Goal: Task Accomplishment & Management: Manage account settings

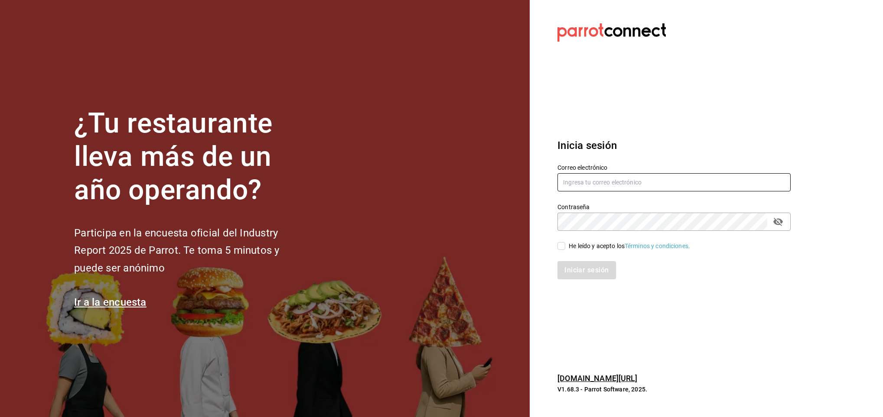
type input "[EMAIL_ADDRESS][DOMAIN_NAME]"
click at [560, 247] on input "He leído y acepto los Términos y condiciones." at bounding box center [561, 246] width 8 height 8
checkbox input "true"
click at [577, 270] on button "Iniciar sesión" at bounding box center [586, 270] width 59 height 18
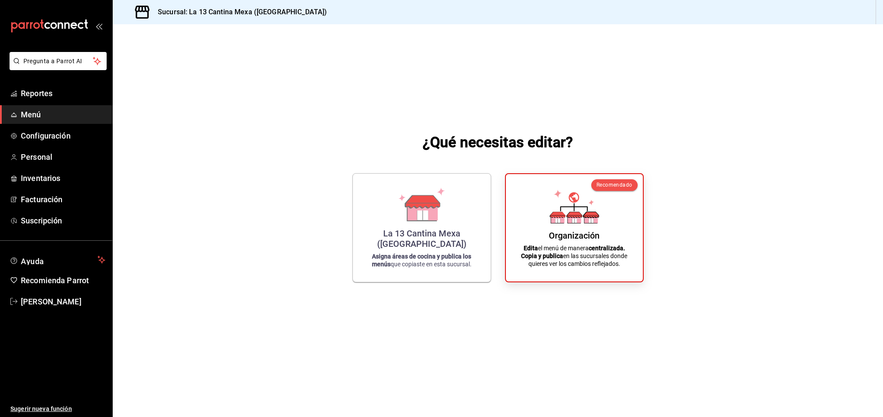
click at [577, 270] on div "Organización Edita el menú de manera centralizada. Copia y publica en las sucur…" at bounding box center [574, 228] width 116 height 94
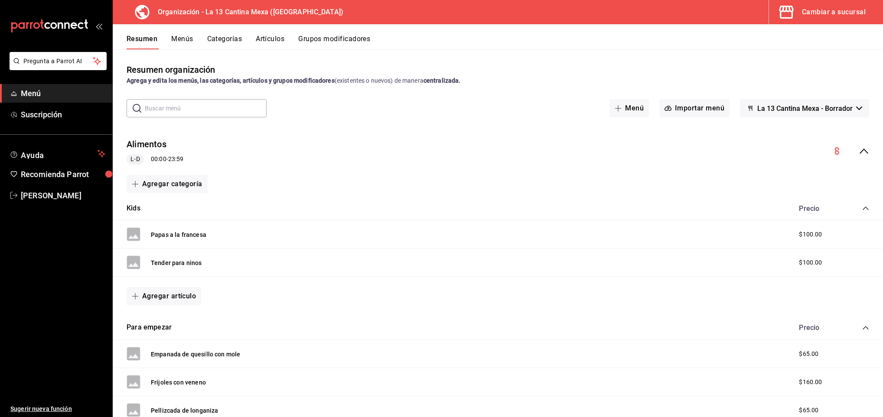
click at [95, 27] on icon "open_drawer_menu" at bounding box center [98, 26] width 7 height 7
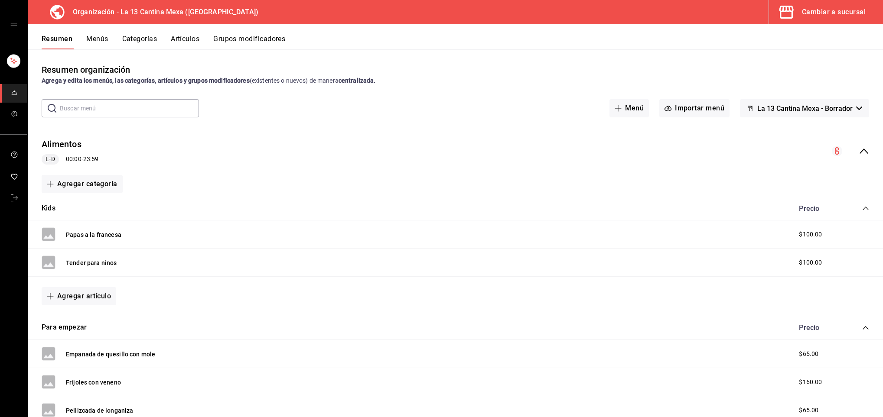
click at [12, 31] on div "mailbox folders" at bounding box center [13, 26] width 27 height 52
click at [16, 23] on icon "open drawer" at bounding box center [13, 26] width 7 height 7
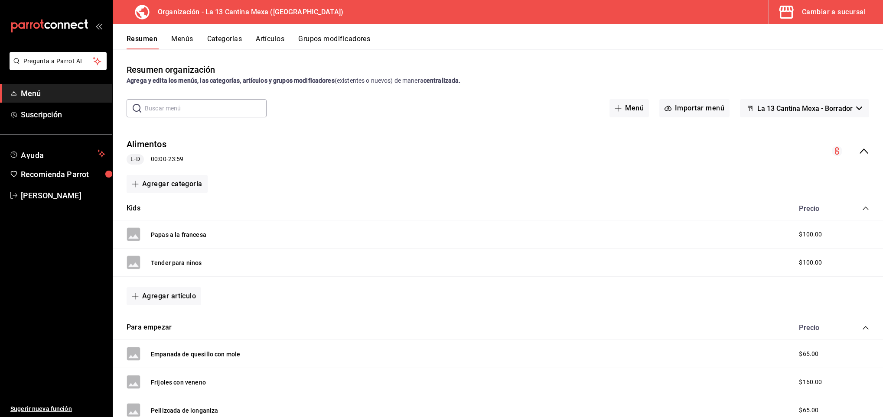
click at [16, 23] on icon "mailbox folders" at bounding box center [14, 27] width 7 height 10
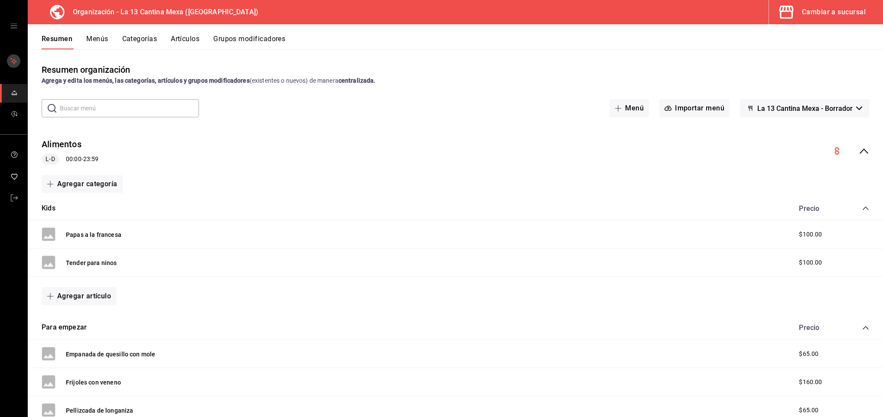
click at [13, 65] on rect "mailbox folders" at bounding box center [13, 61] width 13 height 13
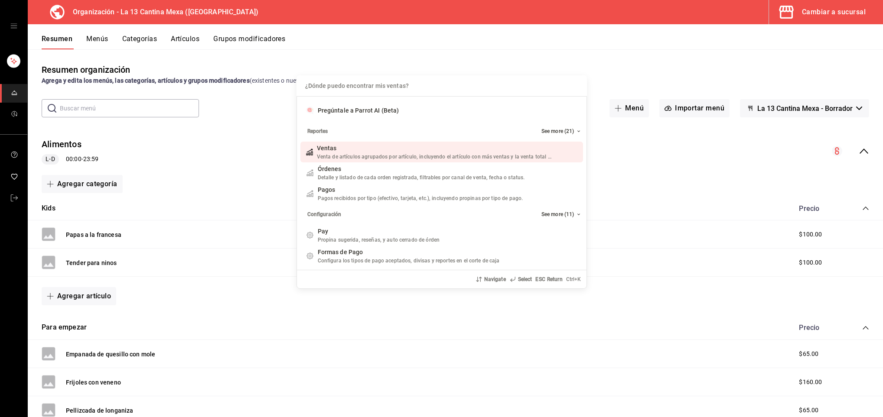
click at [11, 62] on div "¿Dónde puedo encontrar mis ventas? Pregúntale a Parrot AI (Beta) Reportes See m…" at bounding box center [441, 208] width 883 height 417
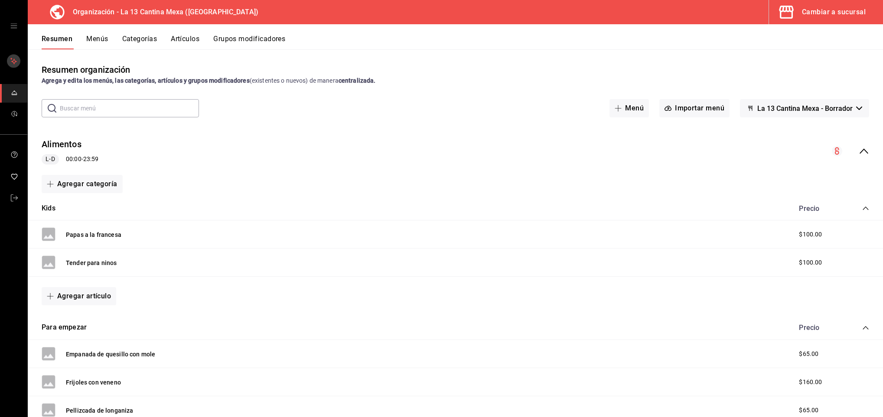
click at [11, 62] on rect "mailbox folders" at bounding box center [13, 61] width 13 height 13
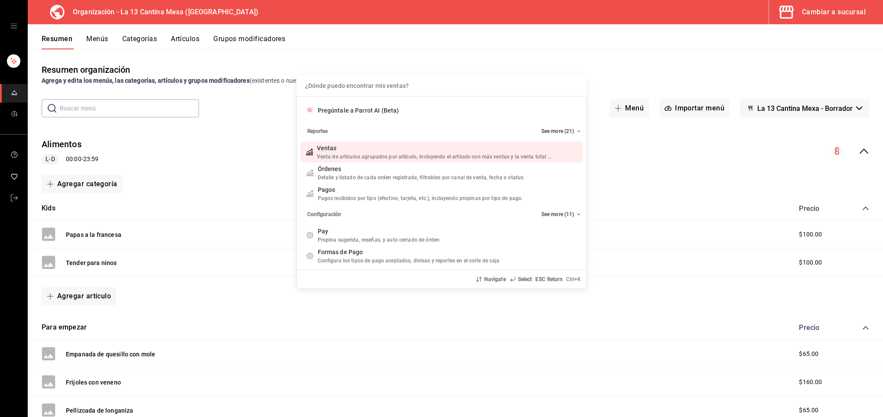
click at [345, 84] on input "Quiero cancelar una orden" at bounding box center [442, 85] width 280 height 21
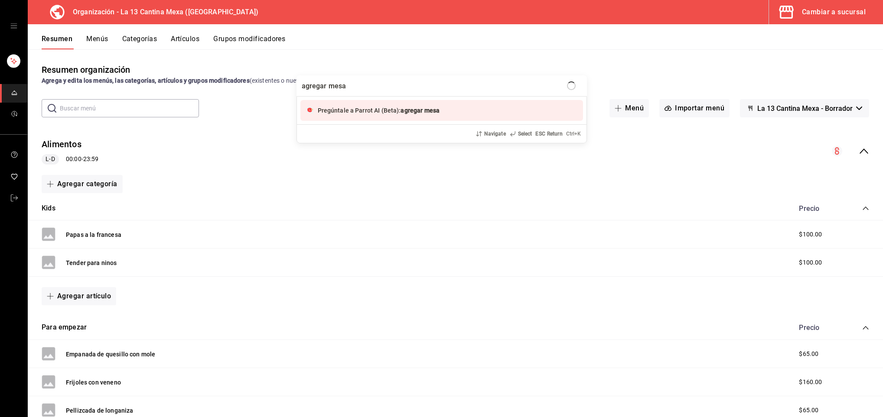
type input "agregar mesas"
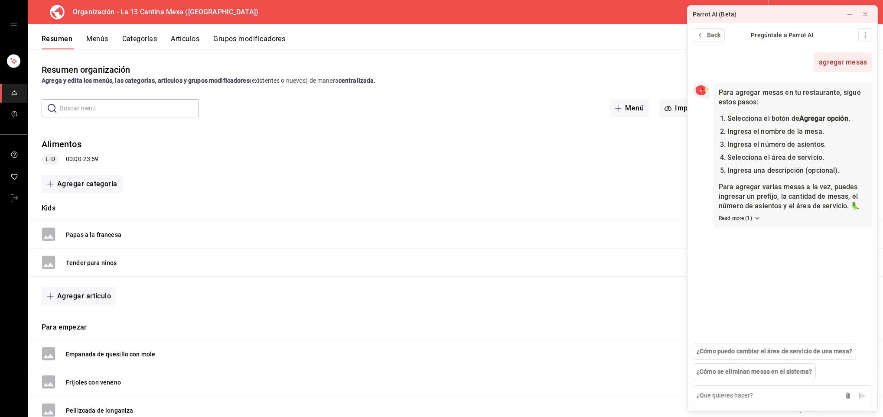
click at [14, 26] on icon "open drawer" at bounding box center [13, 26] width 7 height 7
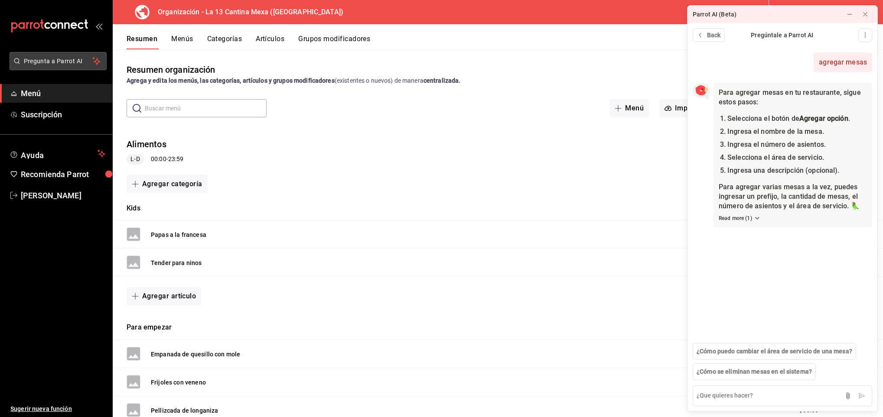
click at [55, 64] on span "Pregunta a Parrot AI" at bounding box center [58, 61] width 69 height 9
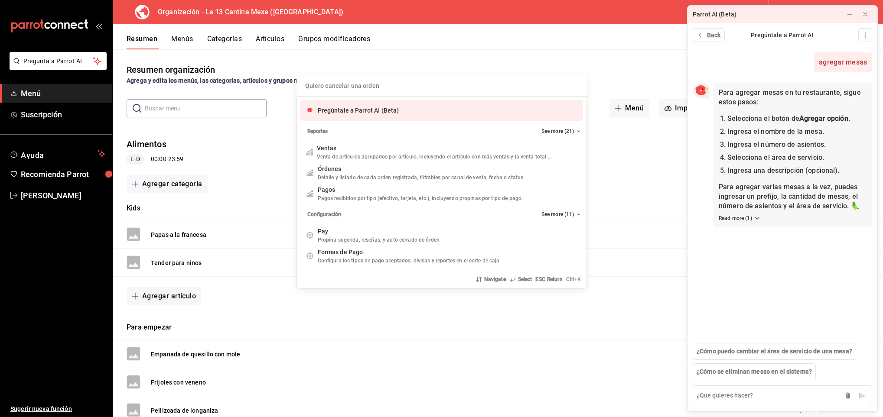
click at [358, 86] on input "Quiero cancelar una orden" at bounding box center [442, 85] width 280 height 21
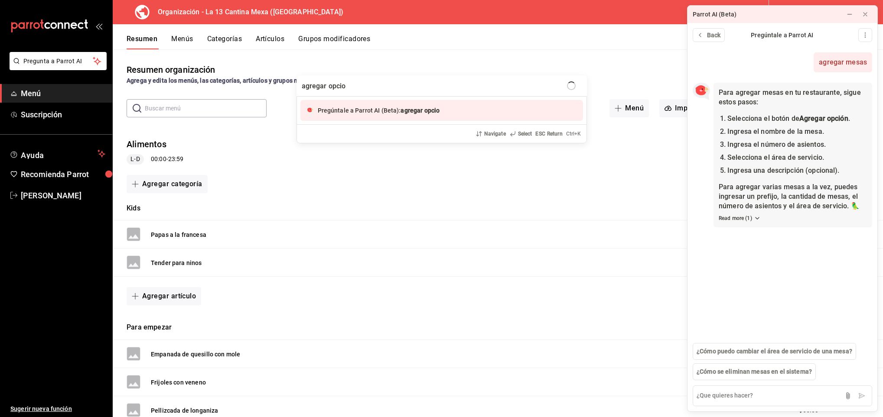
type input "agregar opcion"
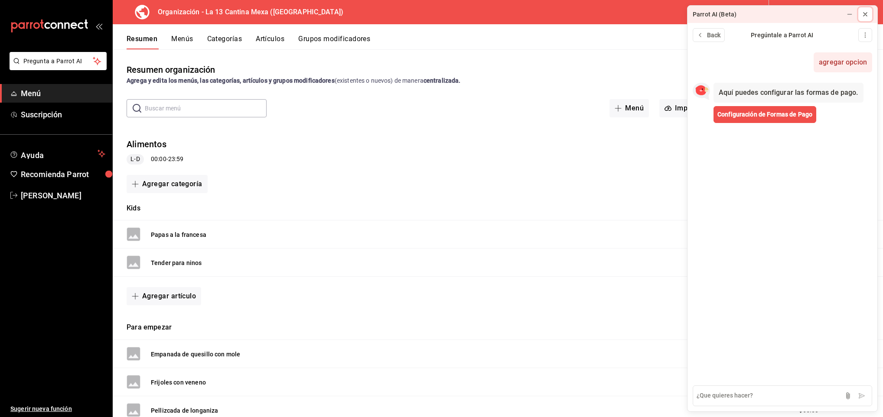
click at [866, 16] on icon at bounding box center [864, 14] width 3 height 3
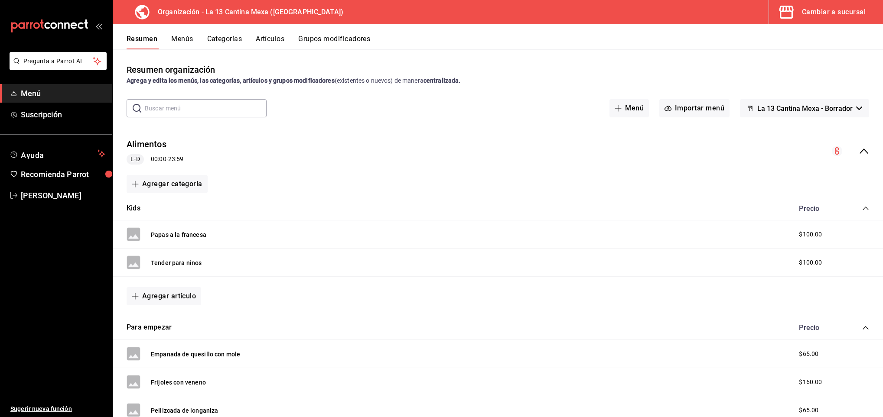
click at [838, 16] on div "Cambiar a sucursal" at bounding box center [834, 12] width 64 height 12
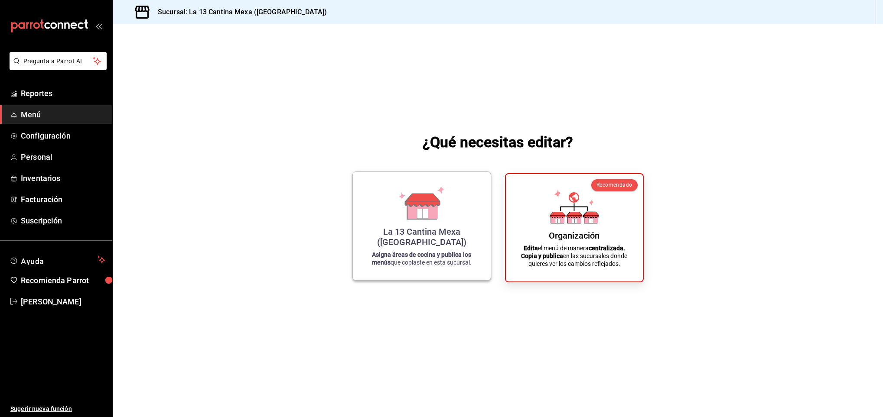
click at [424, 206] on icon at bounding box center [423, 200] width 34 height 13
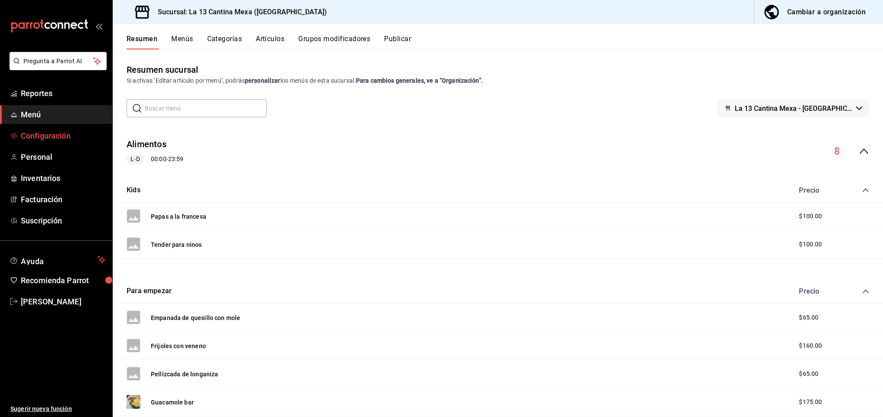
click at [51, 136] on span "Configuración" at bounding box center [63, 136] width 85 height 12
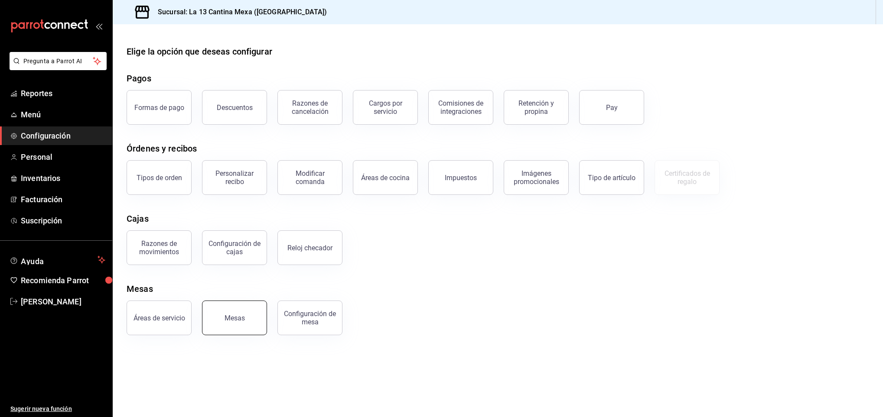
click at [242, 316] on div "Mesas" at bounding box center [234, 318] width 20 height 8
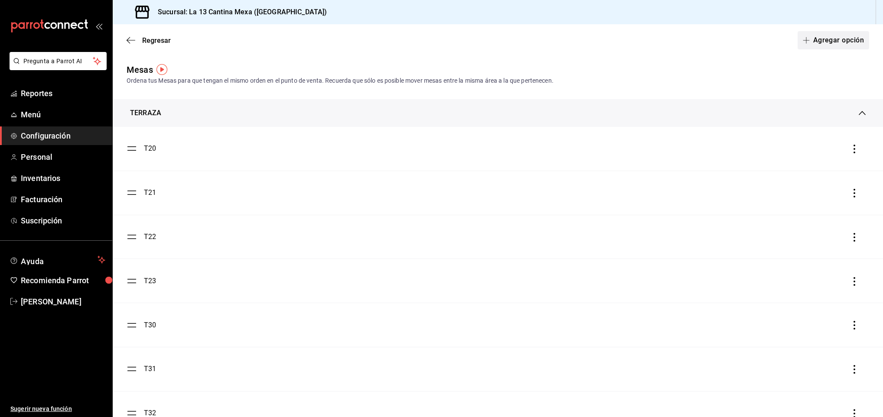
click at [829, 42] on button "Agregar opción" at bounding box center [833, 40] width 72 height 18
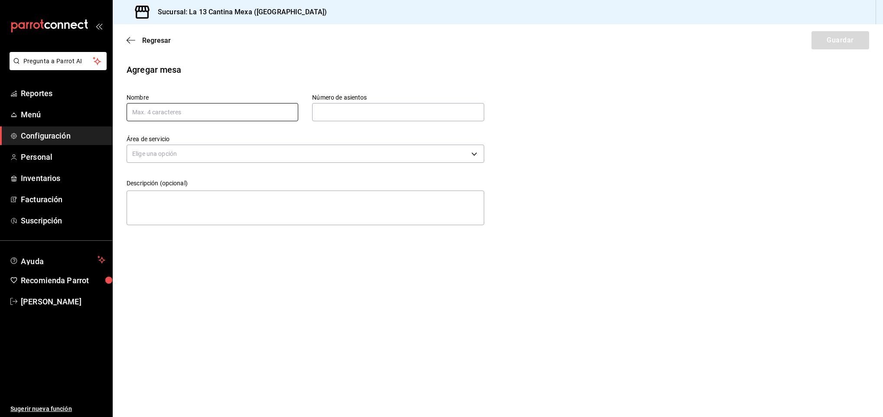
click at [177, 113] on input "text" at bounding box center [213, 112] width 172 height 18
drag, startPoint x: 177, startPoint y: 113, endPoint x: 360, endPoint y: 107, distance: 183.4
click at [360, 107] on div "Nombre 50 Número de asientos Número de asientos" at bounding box center [291, 93] width 385 height 55
type input "50"
click at [347, 112] on input "text" at bounding box center [398, 112] width 172 height 17
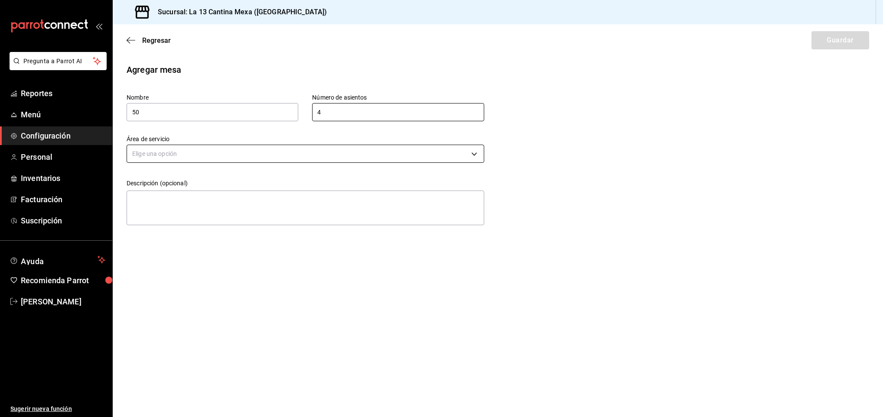
type input "4"
click at [224, 159] on body "Pregunta a Parrot AI Reportes Menú Configuración Personal Inventarios Facturaci…" at bounding box center [441, 208] width 883 height 417
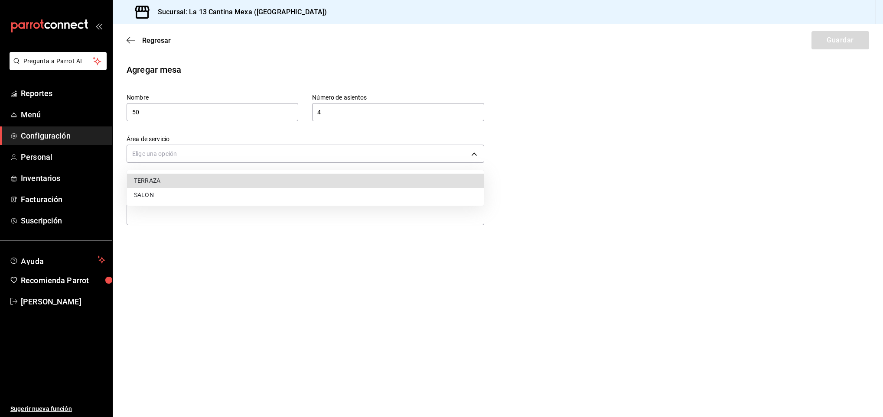
click at [173, 198] on li "SALON" at bounding box center [305, 195] width 357 height 14
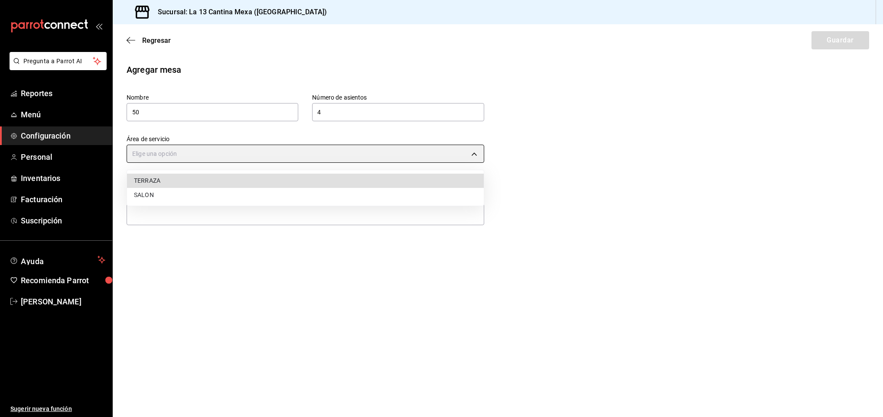
type input "ea4ca104-2731-4a9f-91dd-b3cac7303dee"
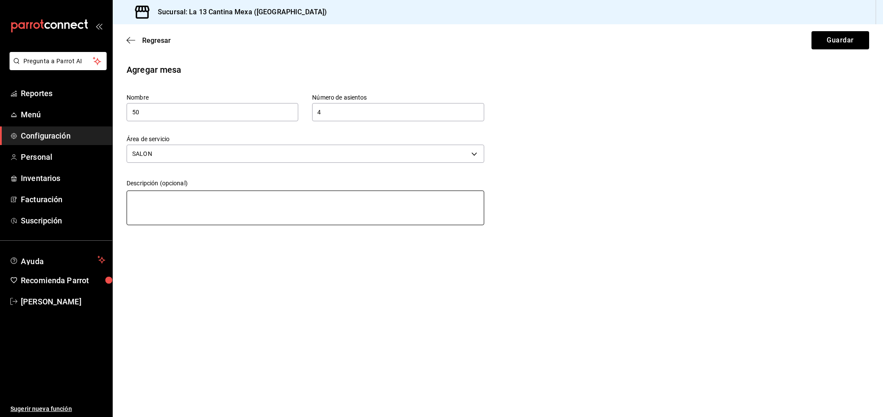
click at [208, 215] on textarea at bounding box center [306, 208] width 358 height 35
click at [844, 34] on button "Guardar" at bounding box center [840, 40] width 58 height 18
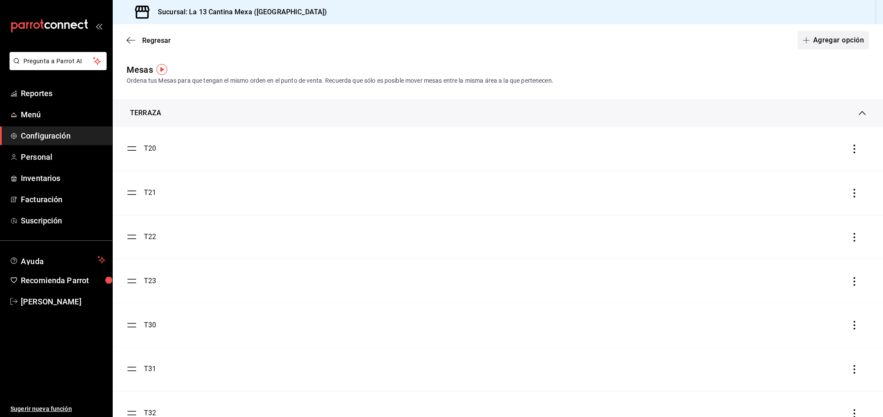
click at [814, 35] on button "Agregar opción" at bounding box center [833, 40] width 72 height 18
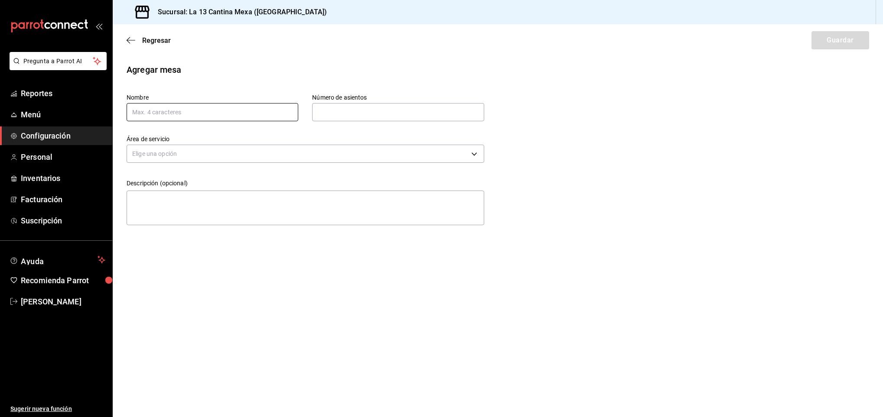
click at [224, 111] on input "text" at bounding box center [213, 112] width 172 height 18
type input "51"
click at [351, 111] on input "text" at bounding box center [398, 112] width 172 height 17
type input "4"
type input "ea4ca104-2731-4a9f-91dd-b3cac7303dee"
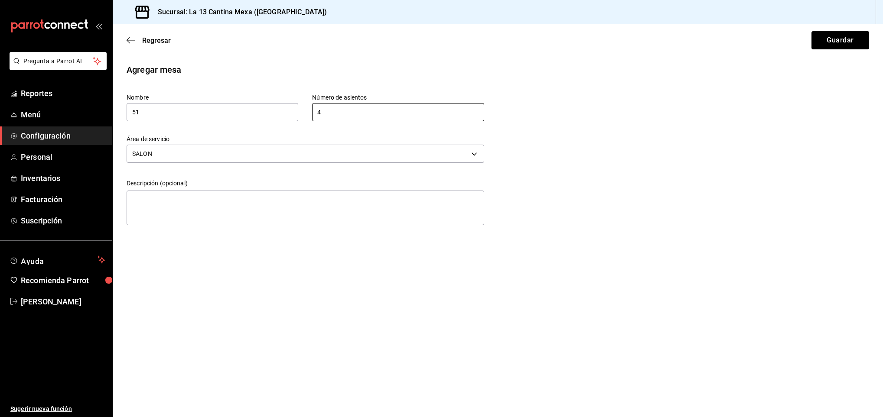
click at [835, 50] on div "Regresar Guardar" at bounding box center [498, 40] width 770 height 32
click at [838, 39] on button "Guardar" at bounding box center [840, 40] width 58 height 18
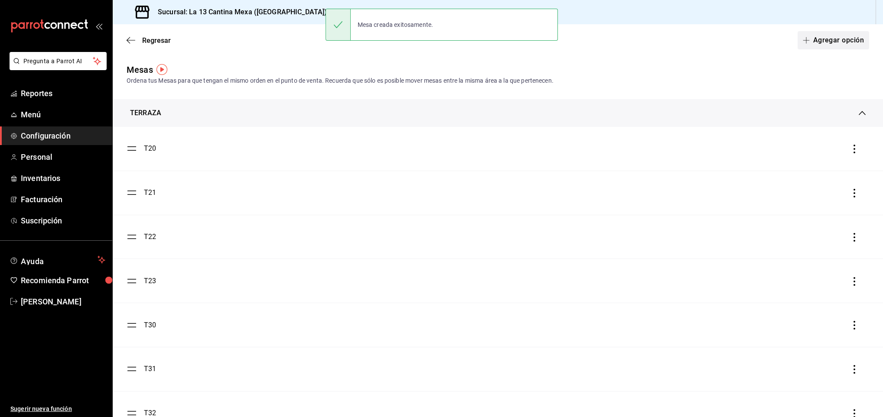
click at [838, 41] on button "Agregar opción" at bounding box center [833, 40] width 72 height 18
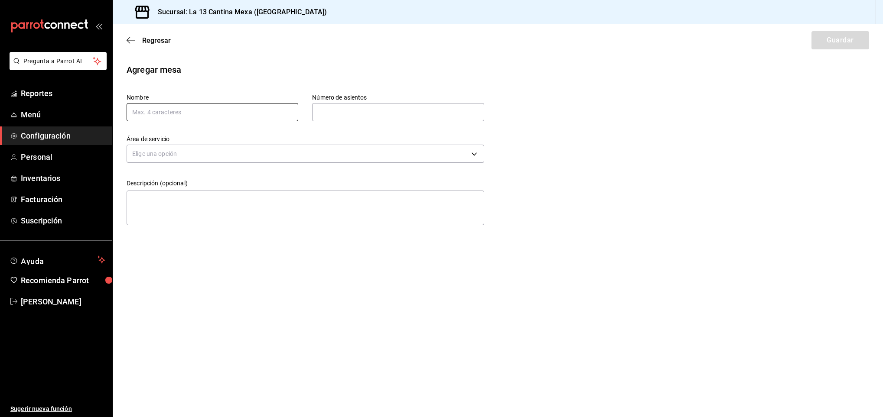
click at [232, 116] on input "text" at bounding box center [213, 112] width 172 height 18
type input "60"
click at [346, 107] on input "text" at bounding box center [398, 112] width 172 height 17
type input "4"
type input "ea4ca104-2731-4a9f-91dd-b3cac7303dee"
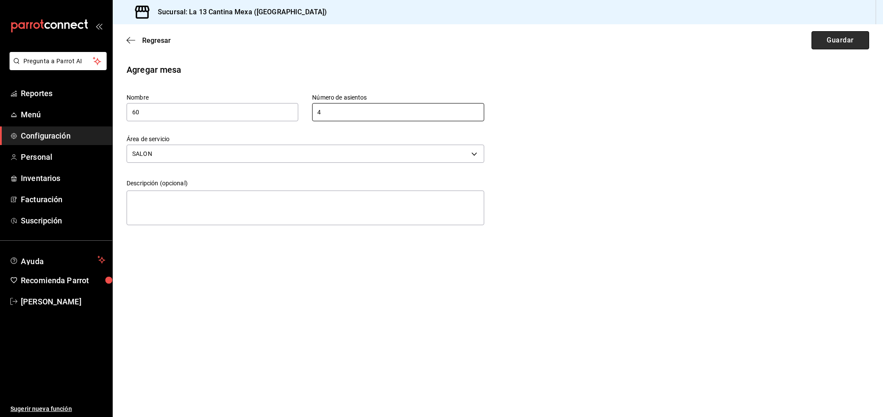
click at [840, 35] on button "Guardar" at bounding box center [840, 40] width 58 height 18
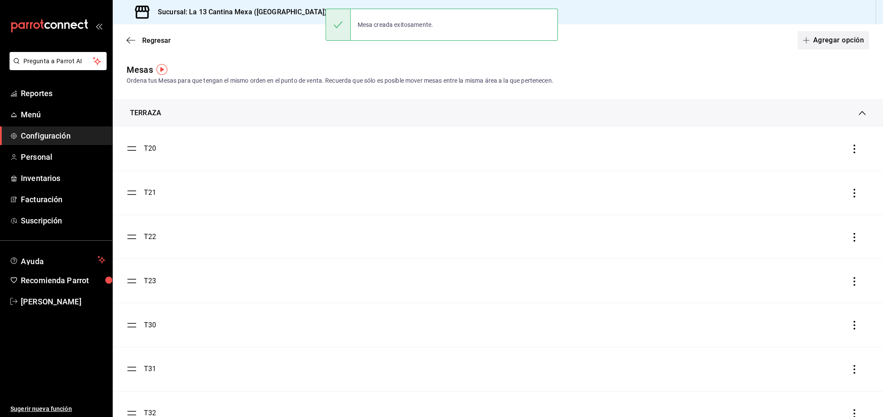
click at [833, 40] on button "Agregar opción" at bounding box center [833, 40] width 72 height 18
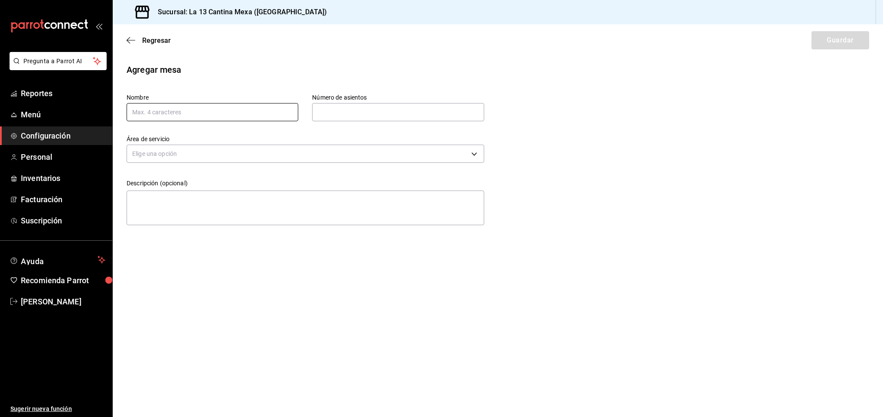
click at [252, 112] on input "text" at bounding box center [213, 112] width 172 height 18
type input "61"
click at [385, 111] on input "text" at bounding box center [398, 112] width 172 height 17
type input "4"
type input "ea4ca104-2731-4a9f-91dd-b3cac7303dee"
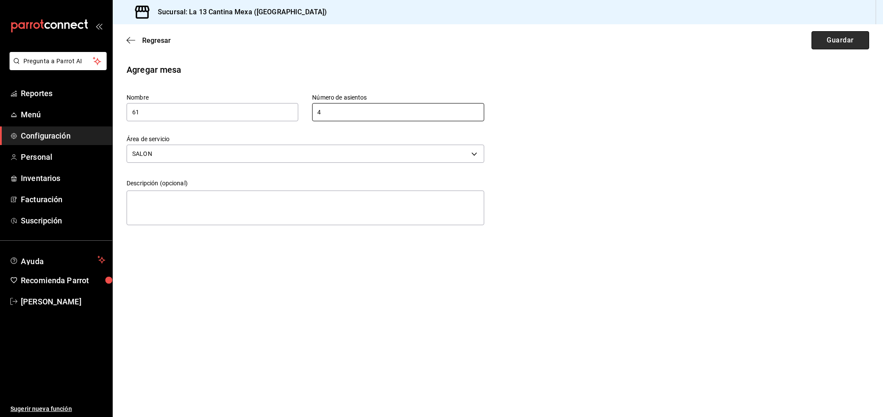
click at [840, 43] on button "Guardar" at bounding box center [840, 40] width 58 height 18
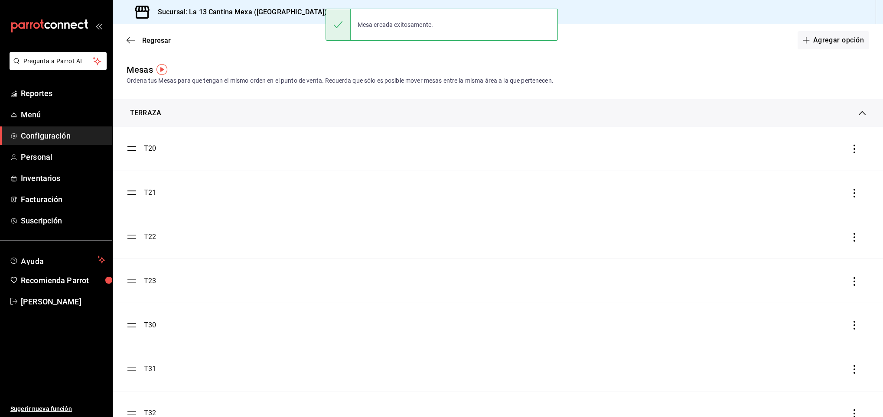
click at [840, 43] on button "Agregar opción" at bounding box center [833, 40] width 72 height 18
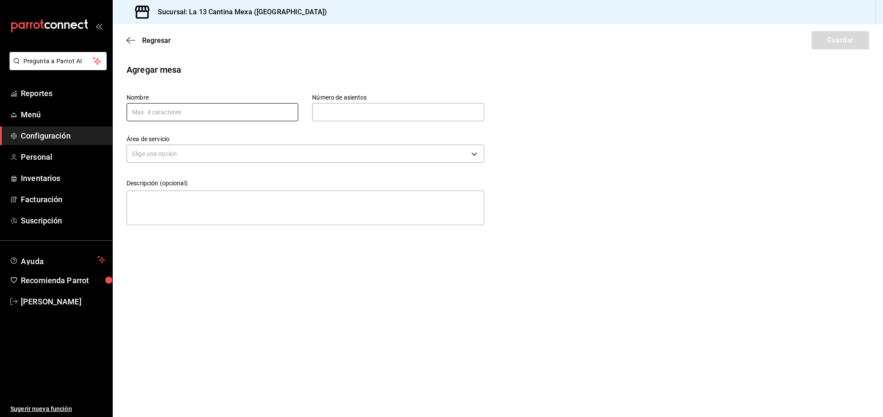
click at [218, 110] on input "text" at bounding box center [213, 112] width 172 height 18
click at [198, 114] on input "text" at bounding box center [213, 112] width 172 height 18
type input "62"
click at [339, 119] on input "text" at bounding box center [398, 112] width 172 height 17
type input "4"
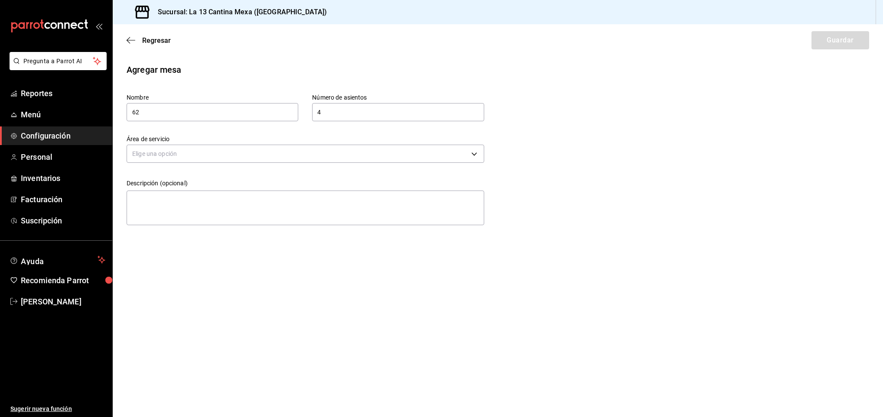
type input "ea4ca104-2731-4a9f-91dd-b3cac7303dee"
click at [820, 39] on button "Guardar" at bounding box center [840, 40] width 58 height 18
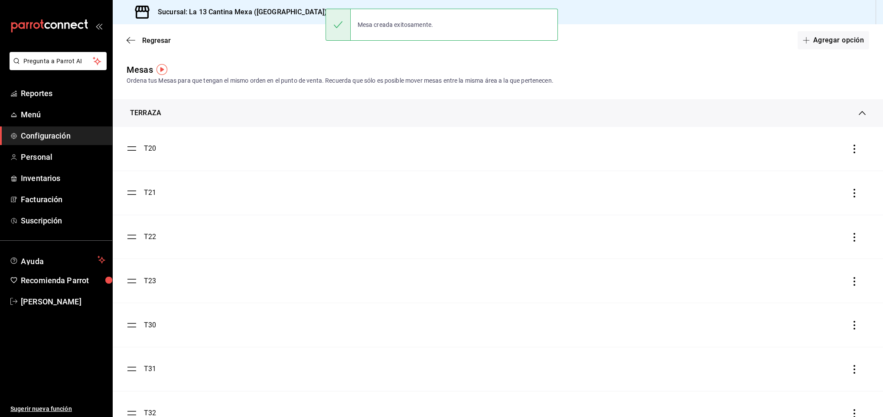
click at [820, 39] on button "Agregar opción" at bounding box center [833, 40] width 72 height 18
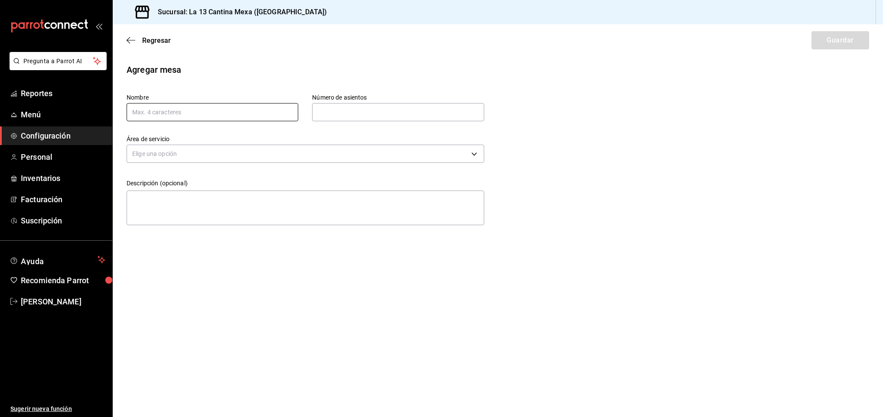
click at [162, 113] on input "text" at bounding box center [213, 112] width 172 height 18
type input "63"
click at [326, 120] on input "text" at bounding box center [398, 112] width 172 height 17
type input "4"
type input "ea4ca104-2731-4a9f-91dd-b3cac7303dee"
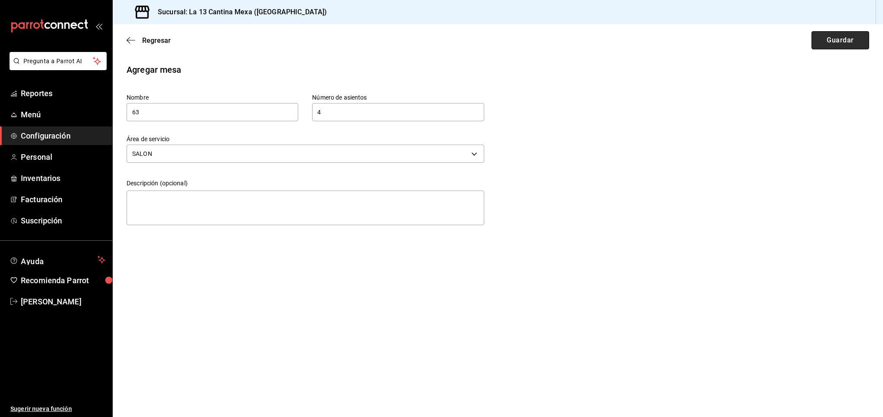
click at [823, 46] on button "Guardar" at bounding box center [840, 40] width 58 height 18
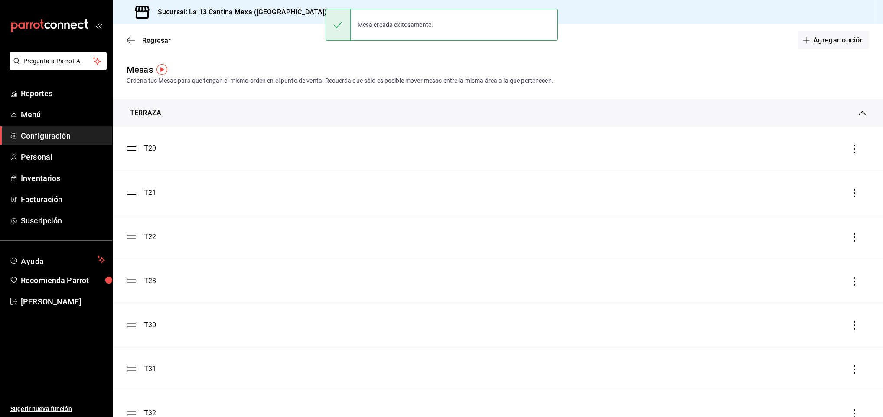
click at [823, 46] on button "Agregar opción" at bounding box center [833, 40] width 72 height 18
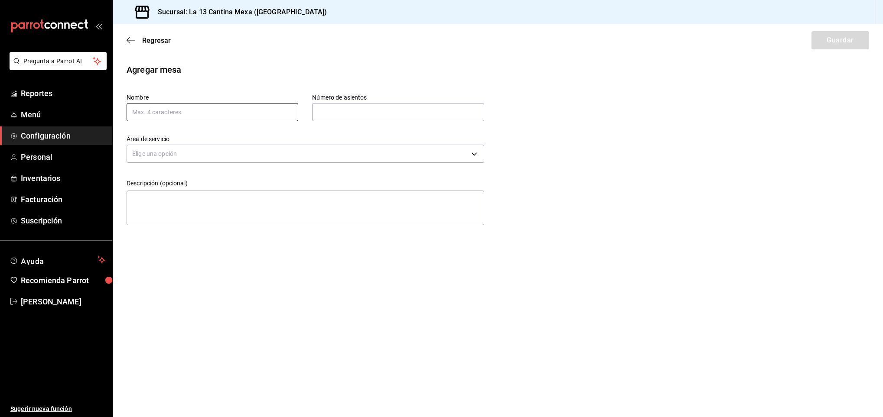
click at [164, 118] on input "text" at bounding box center [213, 112] width 172 height 18
click at [168, 115] on input "64" at bounding box center [213, 112] width 172 height 18
type input "64"
click at [398, 99] on label "Número de asientos" at bounding box center [398, 97] width 172 height 6
click at [395, 115] on input "text" at bounding box center [398, 112] width 172 height 17
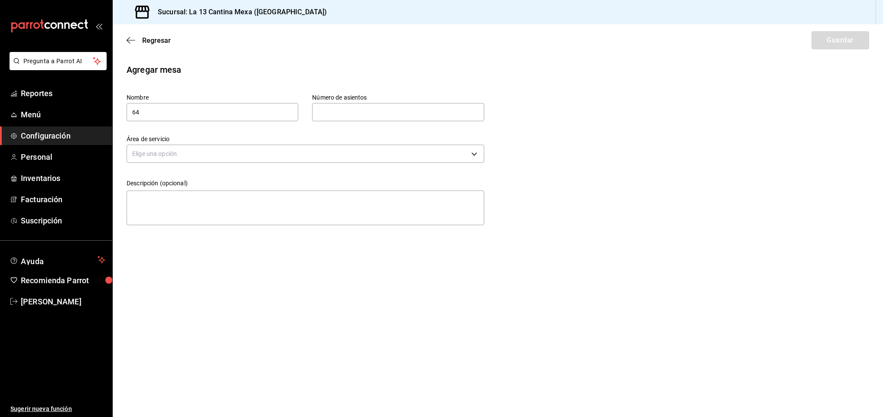
type input "4"
type input "ea4ca104-2731-4a9f-91dd-b3cac7303dee"
click at [837, 44] on button "Guardar" at bounding box center [840, 40] width 58 height 18
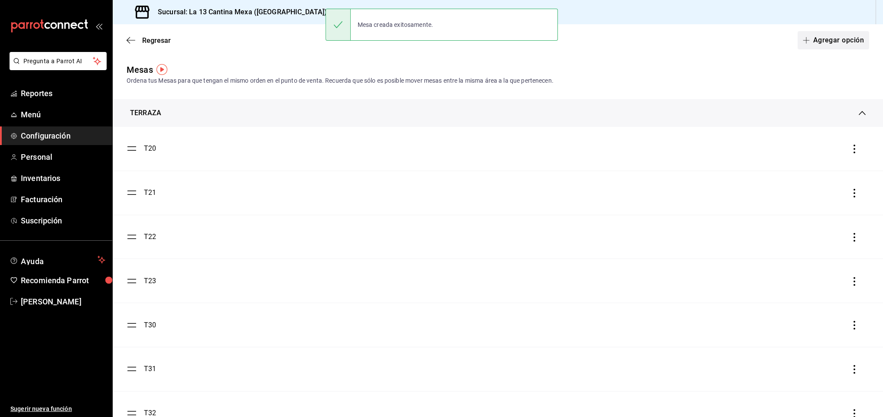
click at [823, 40] on button "Agregar opción" at bounding box center [833, 40] width 72 height 18
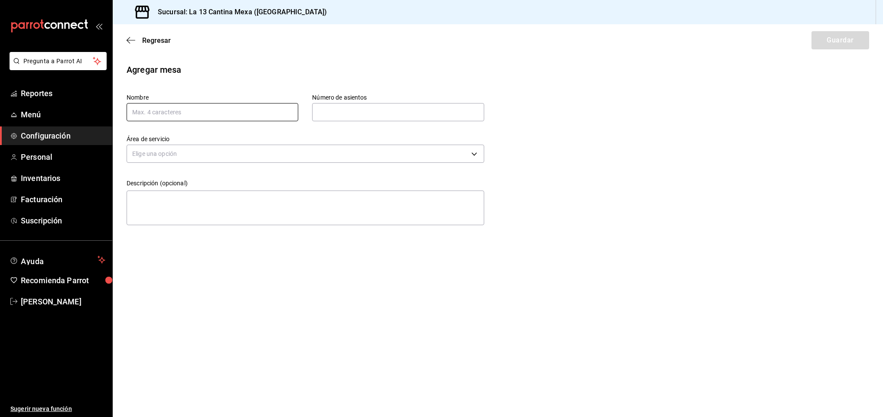
click at [276, 111] on input "text" at bounding box center [213, 112] width 172 height 18
click at [137, 41] on span "Regresar" at bounding box center [149, 40] width 44 height 8
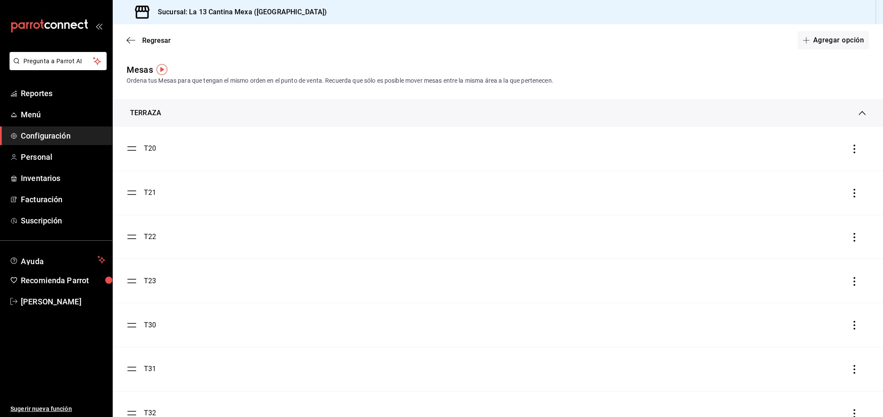
click at [816, 120] on div "TERRAZA" at bounding box center [498, 113] width 770 height 28
click at [261, 143] on div "SALON" at bounding box center [498, 134] width 770 height 28
click at [257, 138] on div "SALON" at bounding box center [498, 130] width 770 height 21
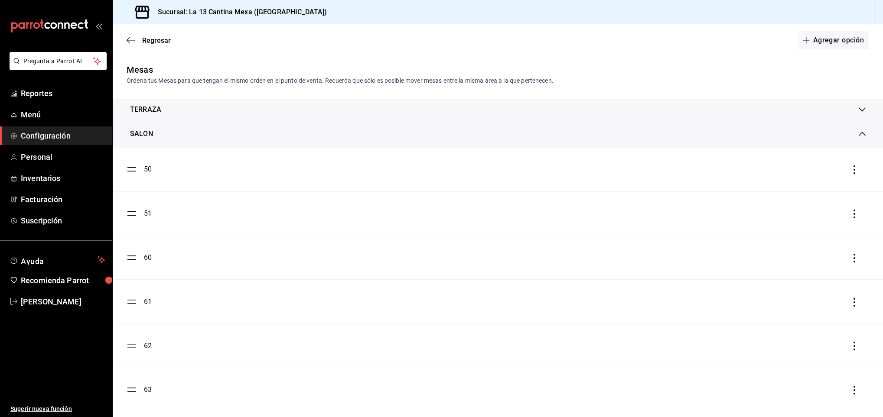
scroll to position [52, 0]
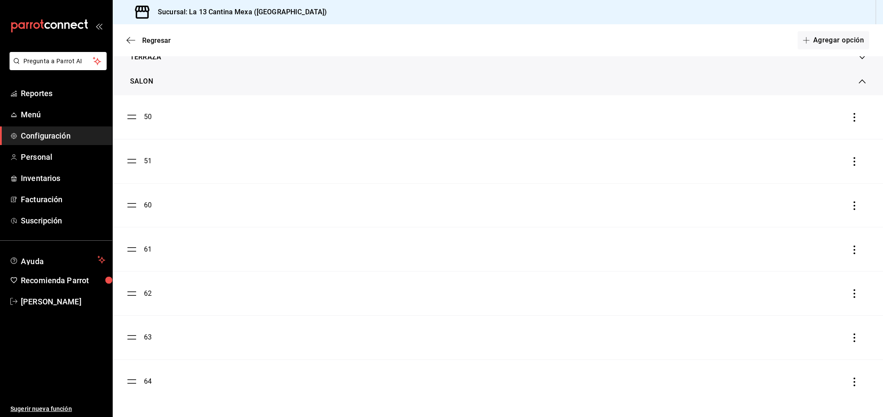
click at [850, 381] on icon "button" at bounding box center [854, 382] width 9 height 9
click at [808, 385] on span "Eliminar" at bounding box center [791, 381] width 38 height 10
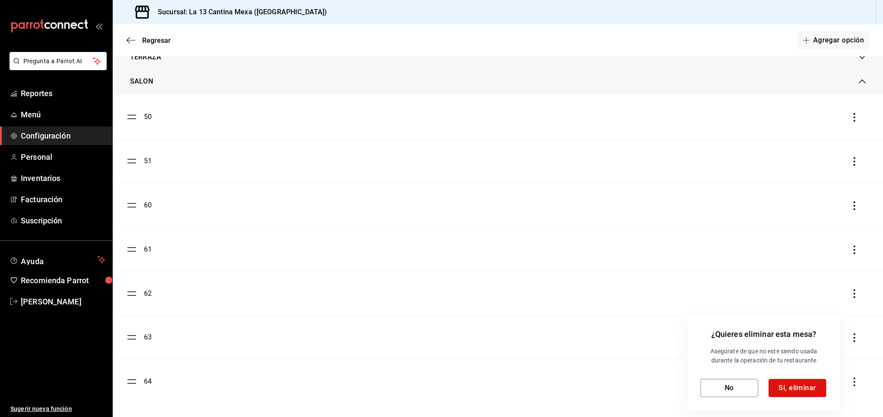
click at [808, 385] on button "Sí, eliminar" at bounding box center [797, 388] width 58 height 18
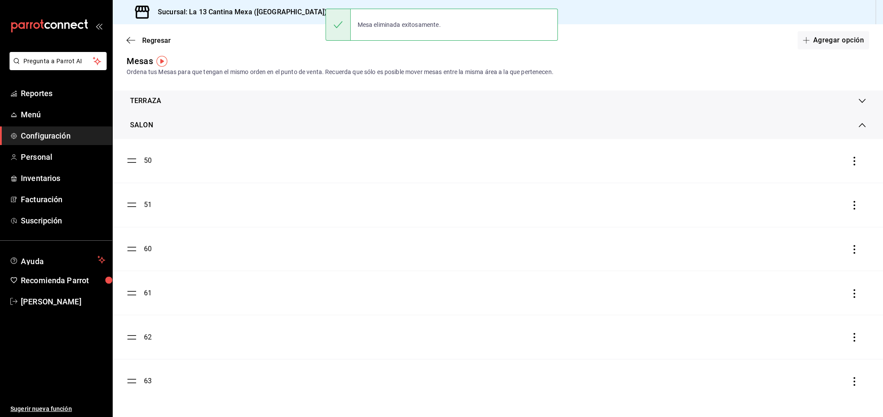
scroll to position [8, 0]
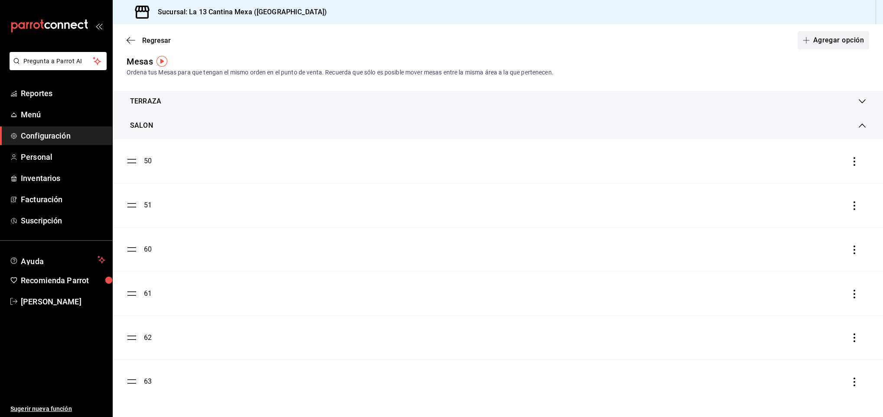
click at [818, 43] on button "Agregar opción" at bounding box center [833, 40] width 72 height 18
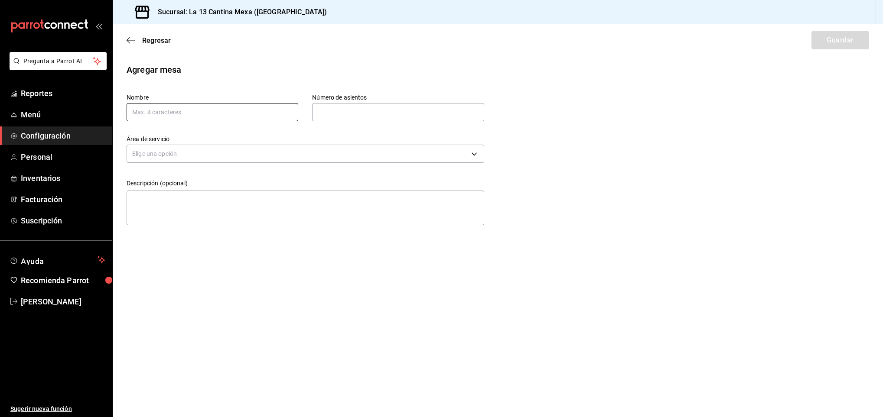
click at [249, 108] on input "text" at bounding box center [213, 112] width 172 height 18
type input "70"
click at [355, 114] on input "text" at bounding box center [398, 112] width 172 height 17
type input "3"
type input "4"
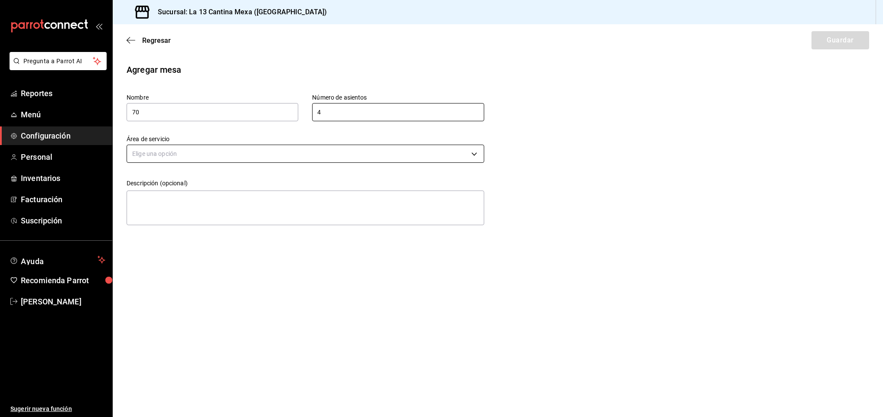
click at [277, 151] on body "Pregunta a Parrot AI Reportes Menú Configuración Personal Inventarios Facturaci…" at bounding box center [441, 208] width 883 height 417
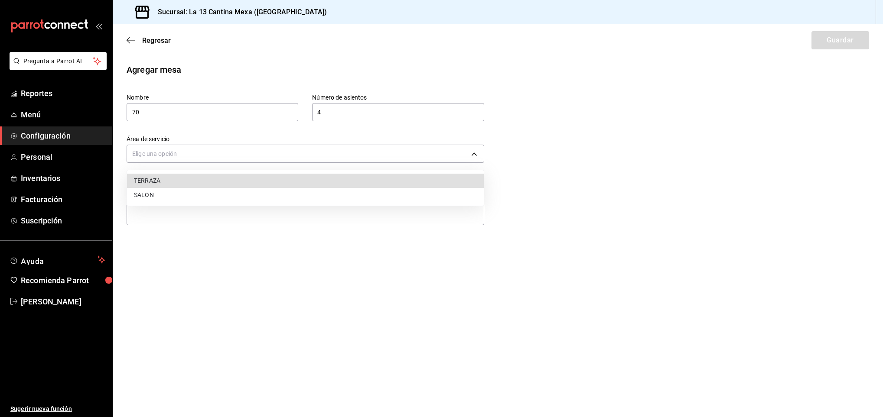
click at [251, 197] on li "SALON" at bounding box center [305, 195] width 357 height 14
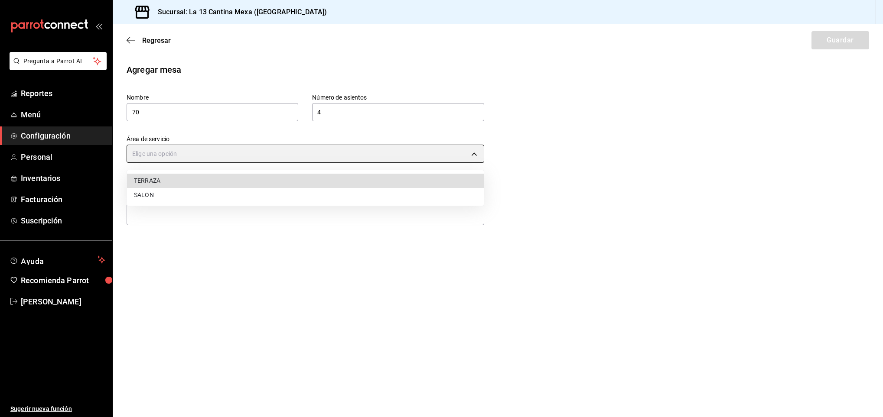
type input "ea4ca104-2731-4a9f-91dd-b3cac7303dee"
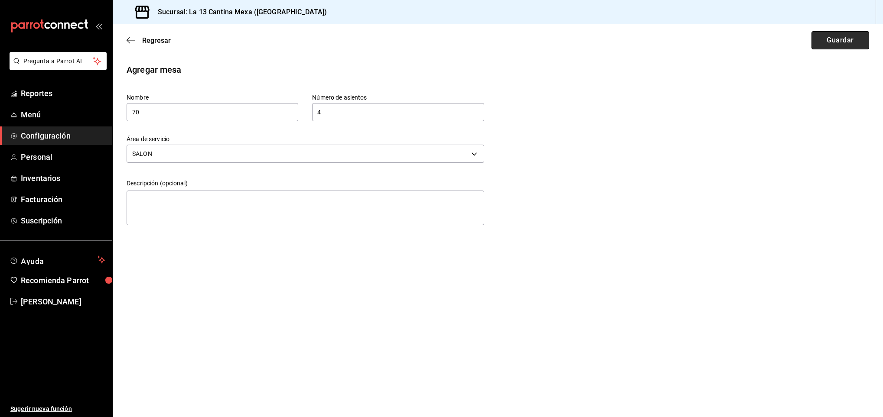
click at [822, 42] on button "Guardar" at bounding box center [840, 40] width 58 height 18
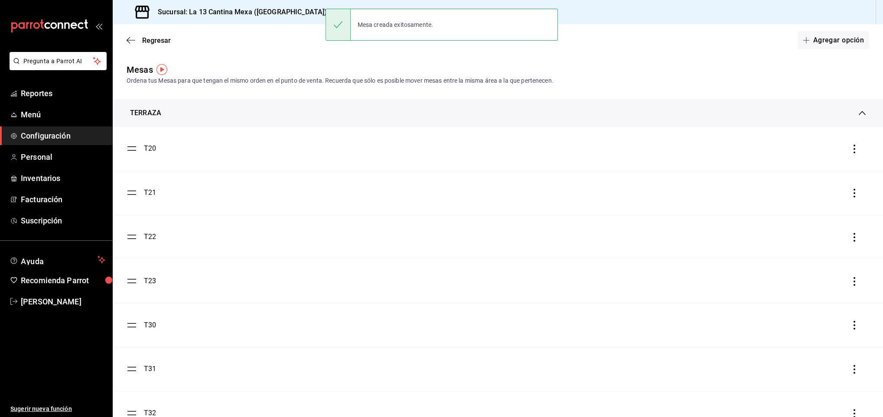
click at [822, 42] on button "Agregar opción" at bounding box center [833, 40] width 72 height 18
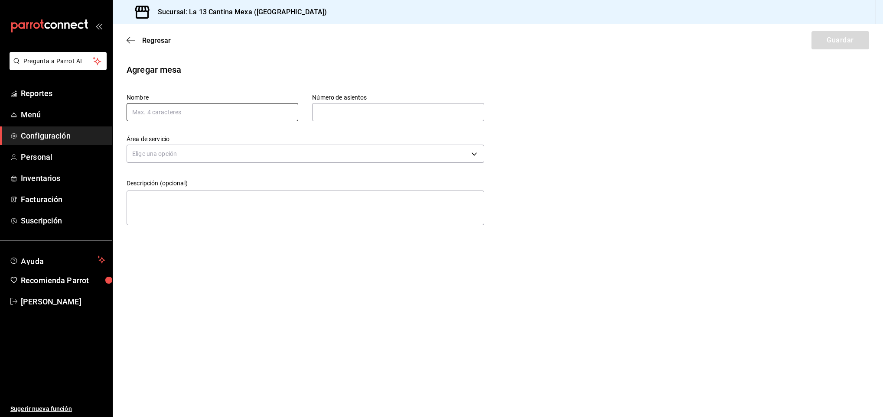
click at [175, 112] on input "text" at bounding box center [213, 112] width 172 height 18
type input "71"
click at [351, 120] on input "text" at bounding box center [398, 112] width 172 height 17
type input "4"
click at [216, 160] on body "Pregunta a Parrot AI Reportes Menú Configuración Personal Inventarios Facturaci…" at bounding box center [441, 208] width 883 height 417
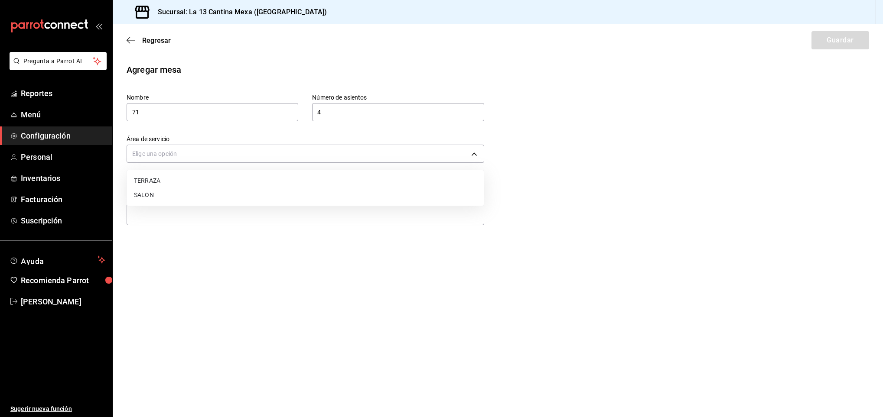
click at [179, 192] on li "SALON" at bounding box center [305, 195] width 357 height 14
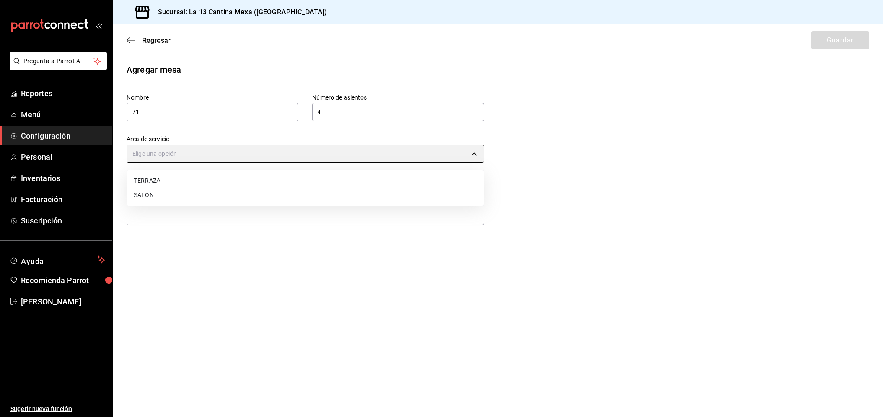
type input "ea4ca104-2731-4a9f-91dd-b3cac7303dee"
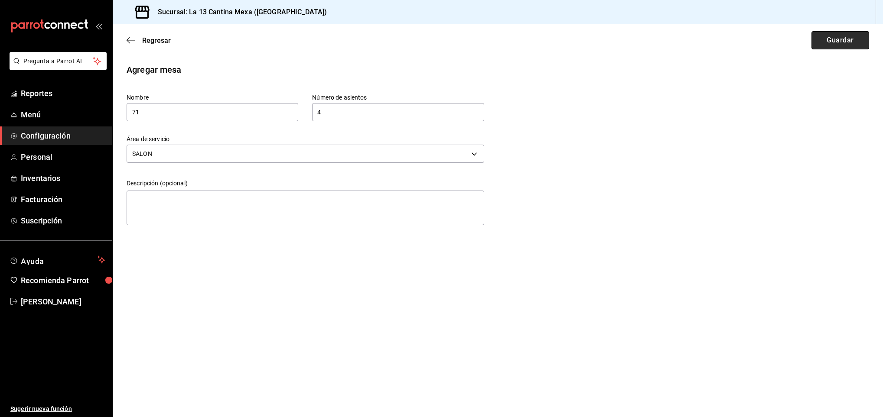
click at [830, 44] on button "Guardar" at bounding box center [840, 40] width 58 height 18
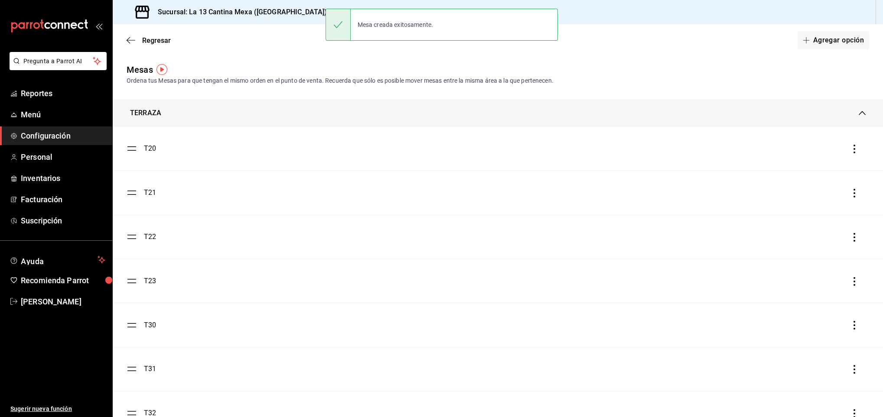
click at [830, 44] on button "Agregar opción" at bounding box center [833, 40] width 72 height 18
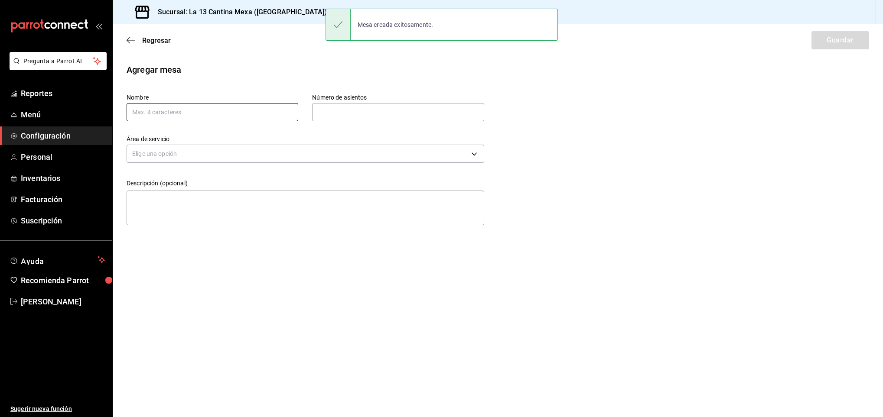
click at [192, 112] on input "text" at bounding box center [213, 112] width 172 height 18
click at [192, 112] on input "80" at bounding box center [213, 112] width 172 height 18
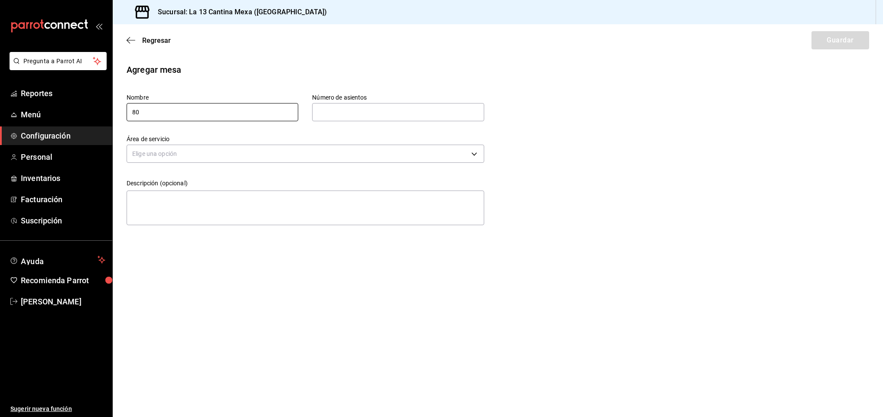
type input "80"
click at [406, 111] on input "text" at bounding box center [398, 112] width 172 height 17
type input "4"
click at [321, 151] on body "Pregunta a Parrot AI Reportes Menú Configuración Personal Inventarios Facturaci…" at bounding box center [441, 208] width 883 height 417
click at [299, 202] on li "SALON" at bounding box center [305, 195] width 357 height 14
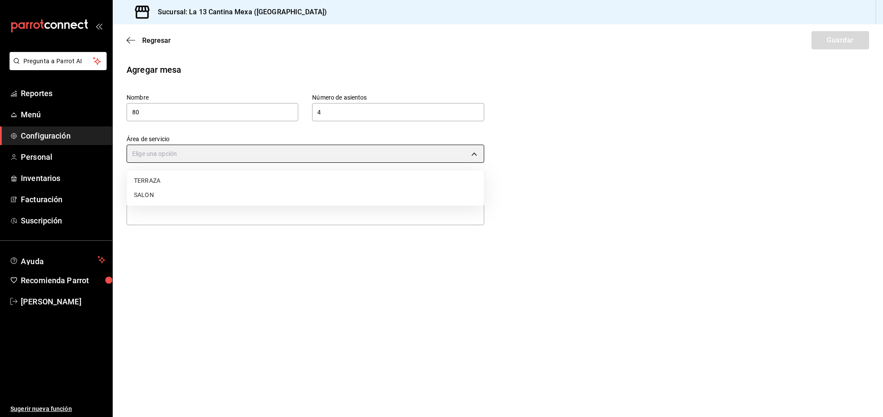
type input "ea4ca104-2731-4a9f-91dd-b3cac7303dee"
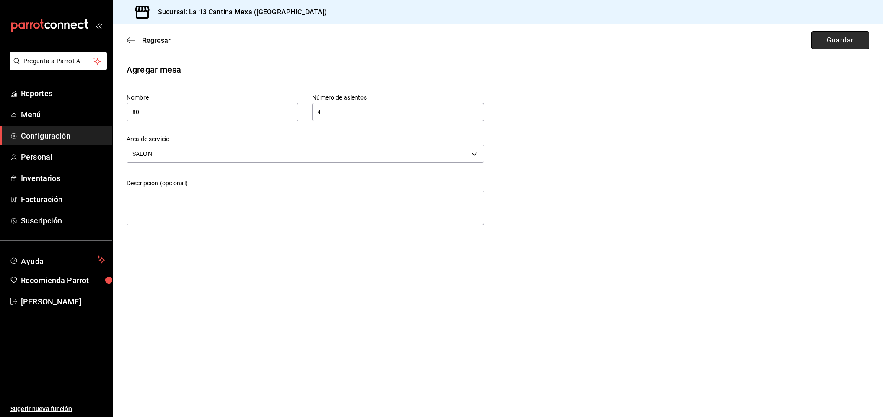
click at [836, 39] on button "Guardar" at bounding box center [840, 40] width 58 height 18
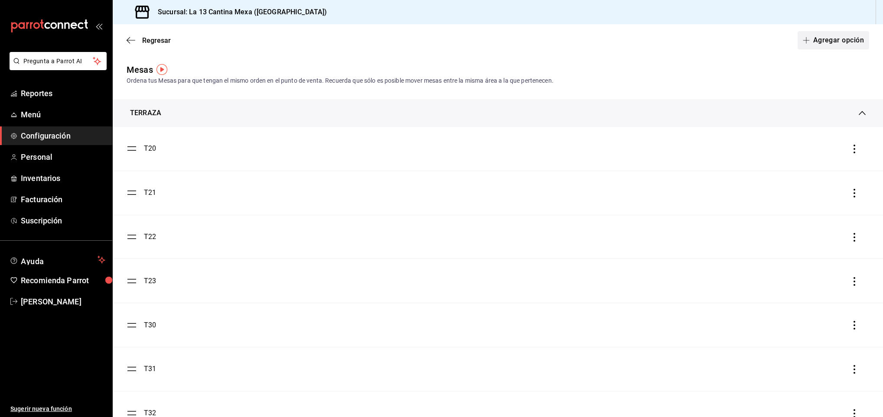
click at [817, 34] on button "Agregar opción" at bounding box center [833, 40] width 72 height 18
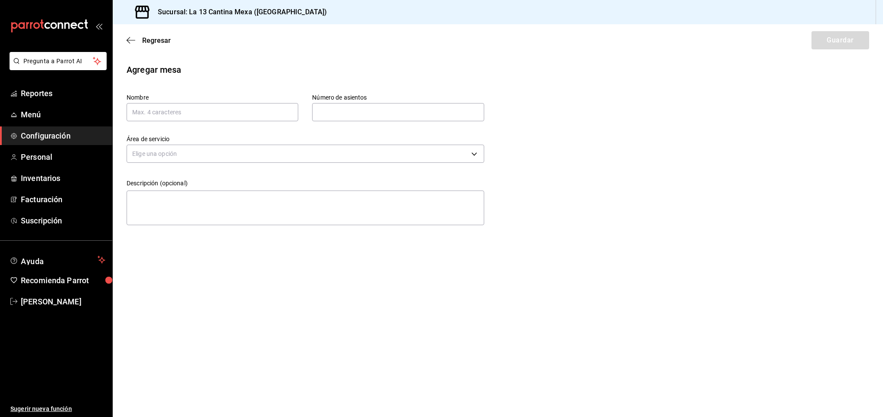
click at [147, 47] on div "Regresar Guardar" at bounding box center [498, 40] width 770 height 32
click at [151, 39] on span "Regresar" at bounding box center [156, 40] width 29 height 8
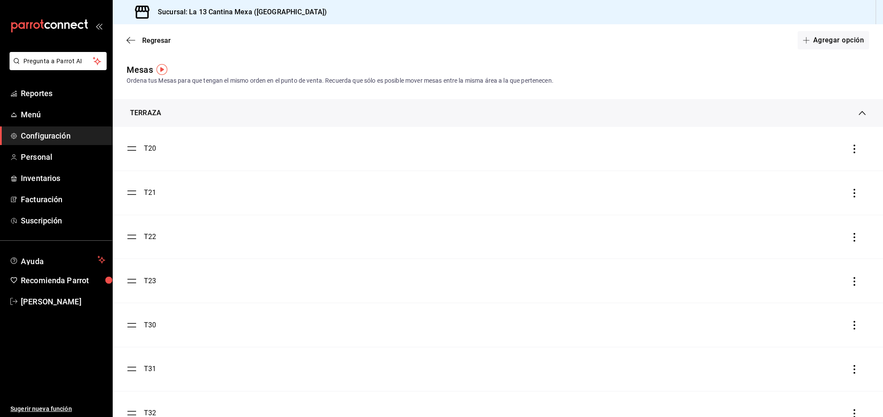
click at [393, 120] on div "TERRAZA" at bounding box center [498, 113] width 770 height 28
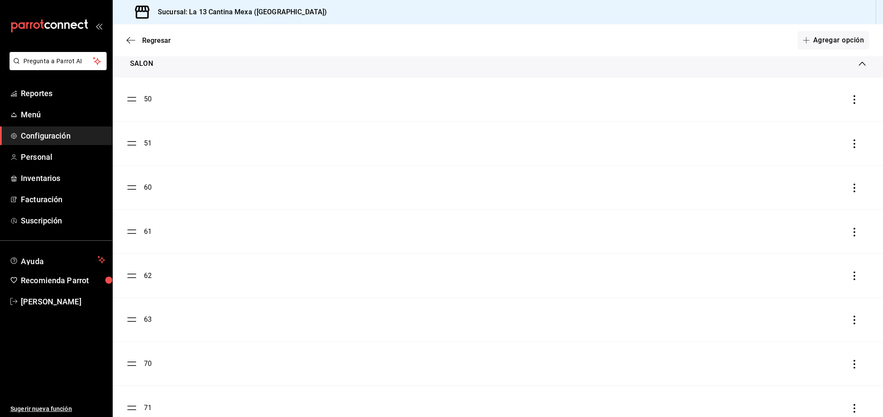
scroll to position [140, 0]
click at [807, 33] on button "Agregar opción" at bounding box center [833, 40] width 72 height 18
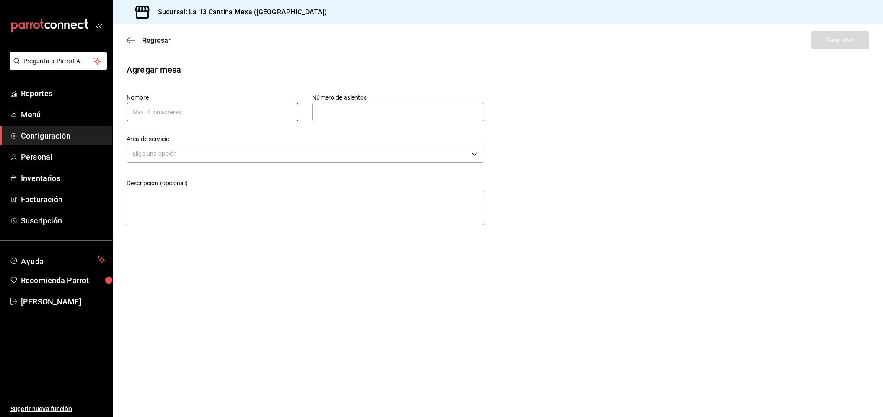
click at [237, 116] on input "text" at bounding box center [213, 112] width 172 height 18
click at [237, 116] on input "81" at bounding box center [213, 112] width 172 height 18
type input "81"
click at [406, 117] on input "text" at bounding box center [398, 112] width 172 height 17
type input "4"
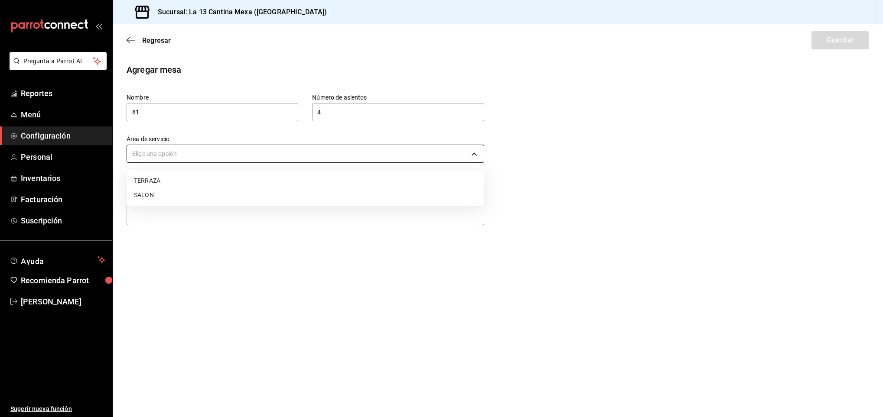
click at [355, 155] on body "Pregunta a Parrot AI Reportes Menú Configuración Personal Inventarios Facturaci…" at bounding box center [441, 208] width 883 height 417
click at [339, 193] on li "SALON" at bounding box center [305, 195] width 357 height 14
type input "ea4ca104-2731-4a9f-91dd-b3cac7303dee"
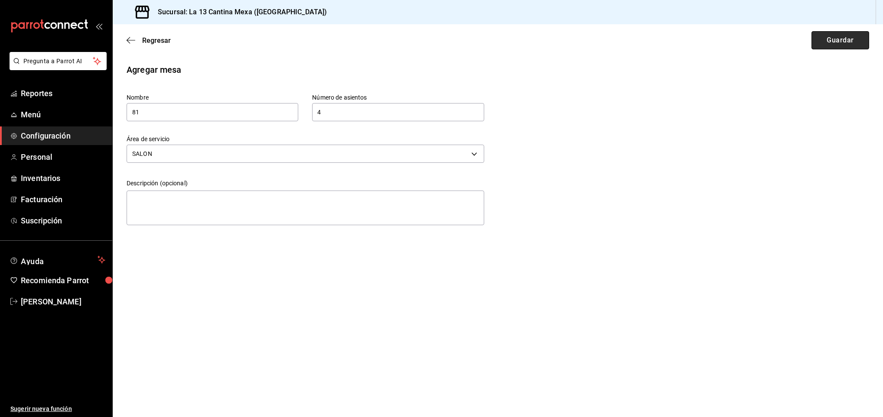
click at [830, 36] on button "Guardar" at bounding box center [840, 40] width 58 height 18
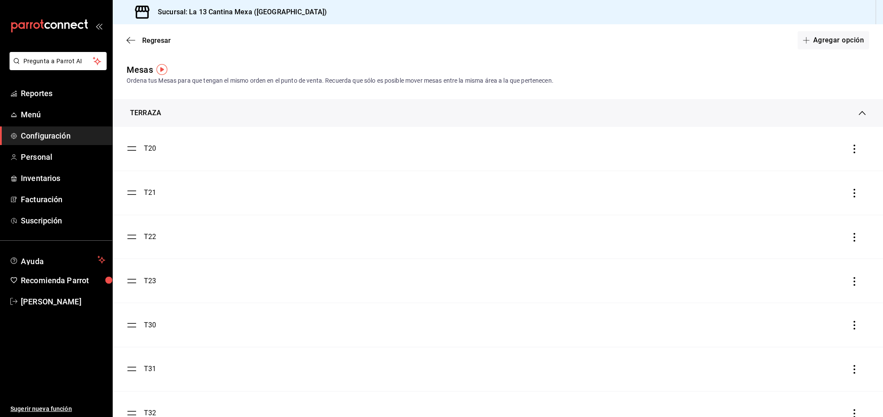
click at [765, 103] on div "TERRAZA" at bounding box center [498, 113] width 770 height 28
click at [836, 36] on button "Agregar opción" at bounding box center [833, 40] width 72 height 18
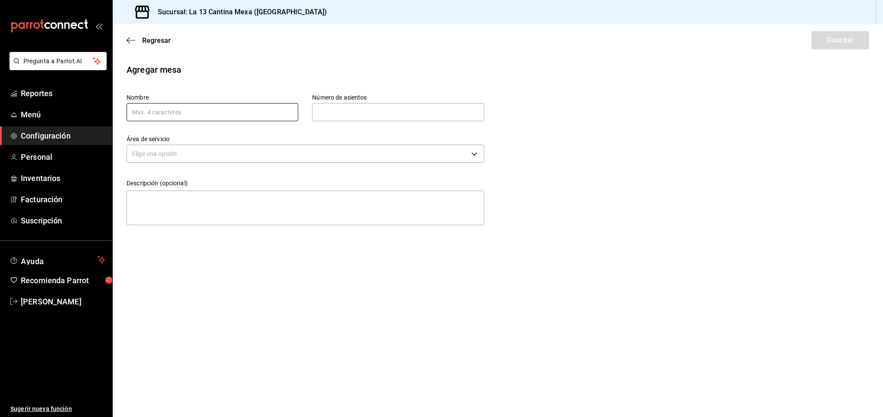
click at [233, 110] on input "text" at bounding box center [213, 112] width 172 height 18
type input "82"
click at [340, 114] on input "text" at bounding box center [398, 112] width 172 height 17
type input "4"
click at [398, 155] on body "Pregunta a Parrot AI Reportes Menú Configuración Personal Inventarios Facturaci…" at bounding box center [441, 208] width 883 height 417
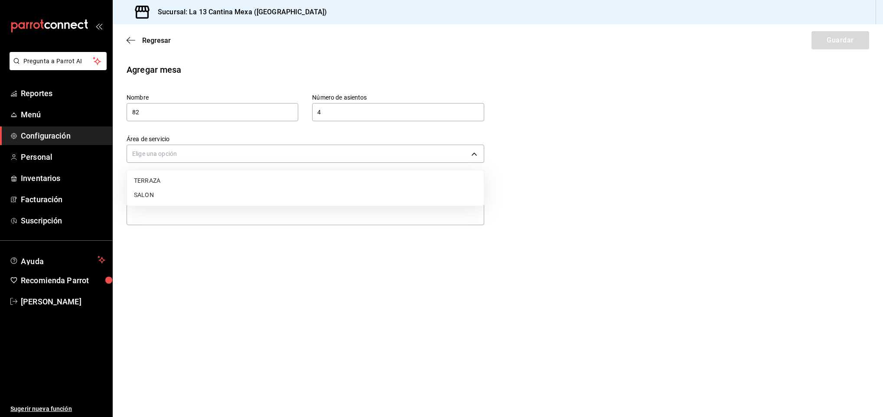
click at [299, 199] on li "SALON" at bounding box center [305, 195] width 357 height 14
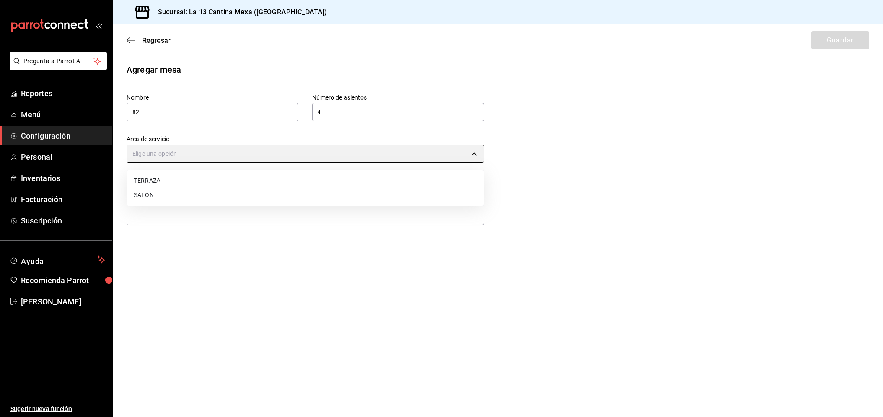
type input "ea4ca104-2731-4a9f-91dd-b3cac7303dee"
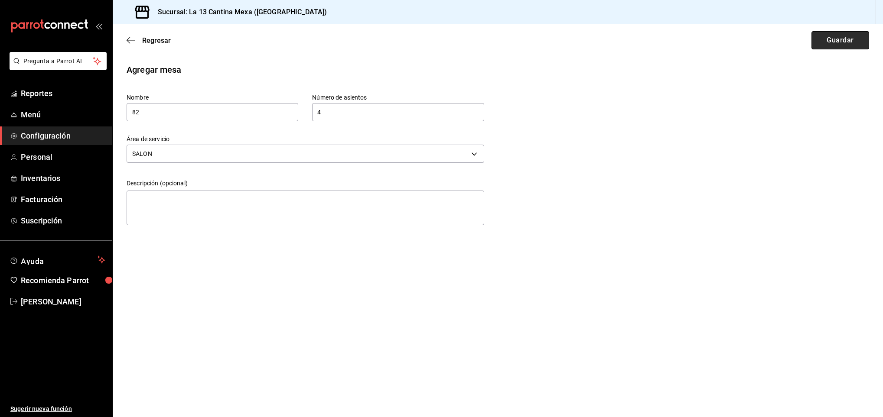
click at [830, 38] on button "Guardar" at bounding box center [840, 40] width 58 height 18
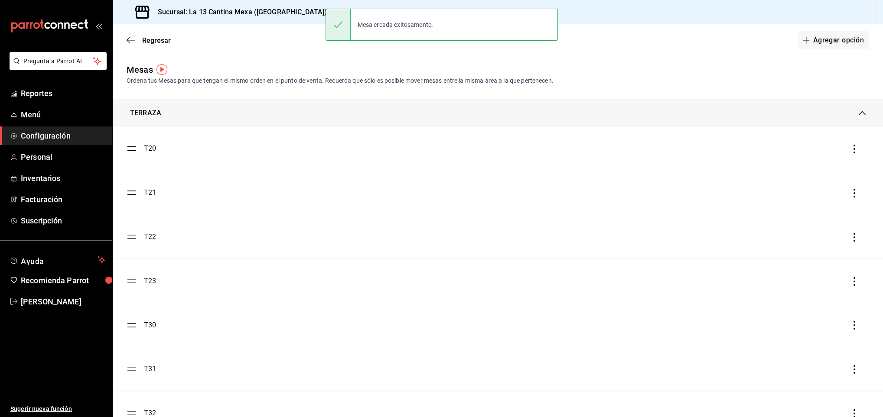
click at [501, 114] on div "TERRAZA" at bounding box center [494, 113] width 729 height 10
click at [804, 112] on div "TERRAZA" at bounding box center [494, 113] width 729 height 10
click at [856, 113] on div "TERRAZA" at bounding box center [498, 113] width 770 height 28
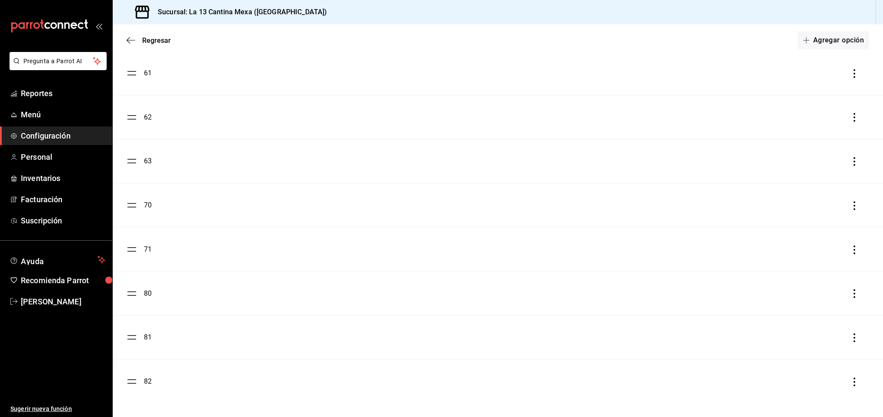
scroll to position [63, 0]
click at [827, 48] on button "Agregar opción" at bounding box center [833, 40] width 72 height 18
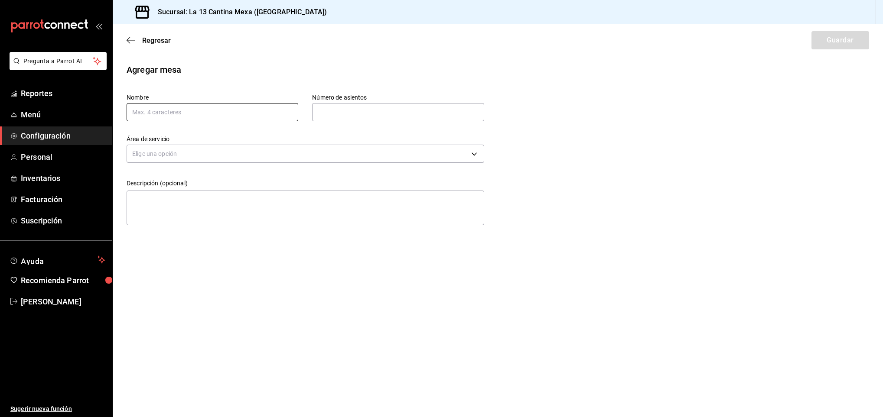
click at [277, 116] on input "text" at bounding box center [213, 112] width 172 height 18
type input "83"
click at [355, 125] on div "Área de servicio Elige una opción" at bounding box center [298, 143] width 371 height 44
click at [355, 121] on div "Número de asientos" at bounding box center [398, 112] width 172 height 18
type input "4"
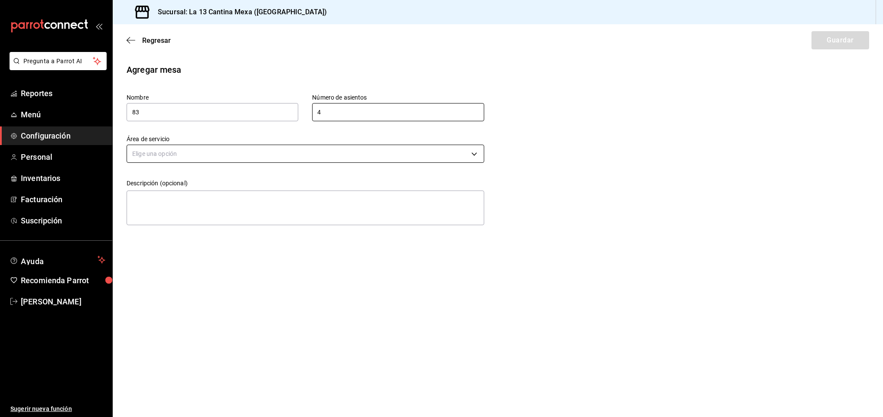
click at [363, 153] on body "Pregunta a Parrot AI Reportes Menú Configuración Personal Inventarios Facturaci…" at bounding box center [441, 208] width 883 height 417
click at [240, 197] on li "SALON" at bounding box center [305, 195] width 357 height 14
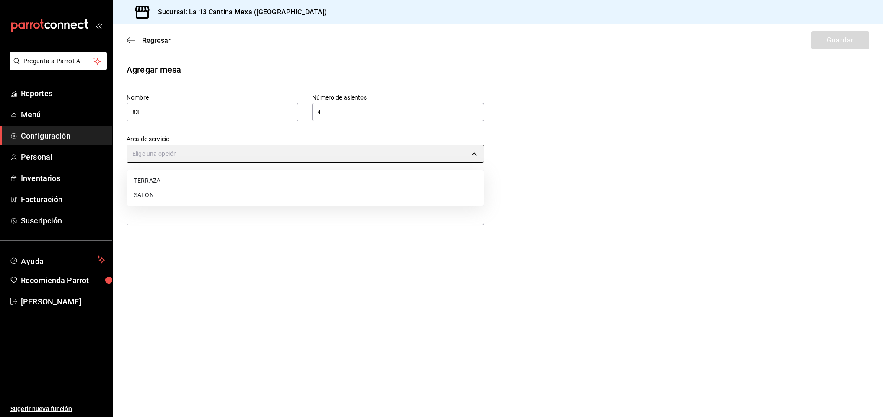
type input "ea4ca104-2731-4a9f-91dd-b3cac7303dee"
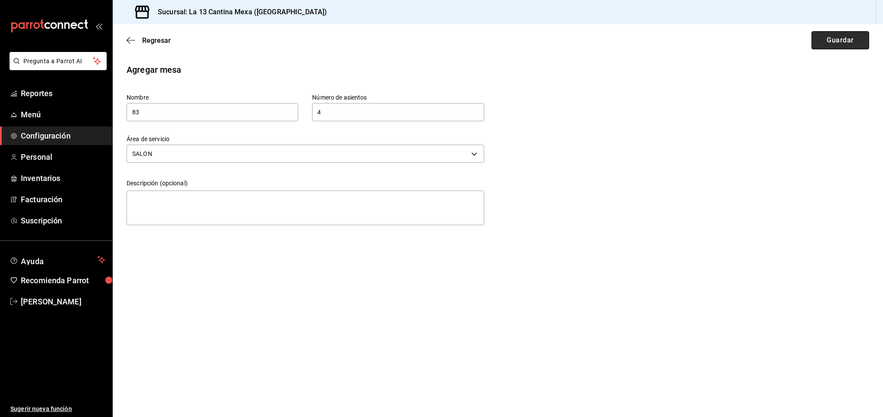
click at [843, 34] on button "Guardar" at bounding box center [840, 40] width 58 height 18
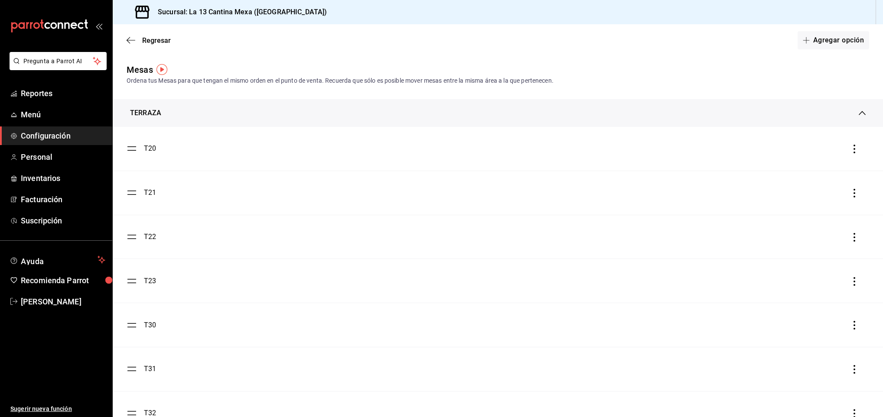
click at [820, 106] on div "TERRAZA" at bounding box center [498, 113] width 770 height 28
click at [556, 139] on div "SALON" at bounding box center [498, 134] width 770 height 28
click at [562, 134] on div "SALON" at bounding box center [494, 130] width 729 height 10
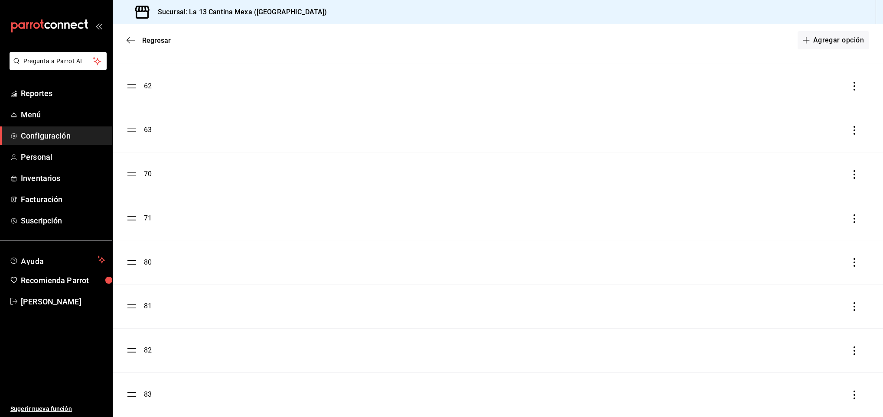
scroll to position [273, 0]
click at [826, 37] on button "Agregar opción" at bounding box center [833, 40] width 72 height 18
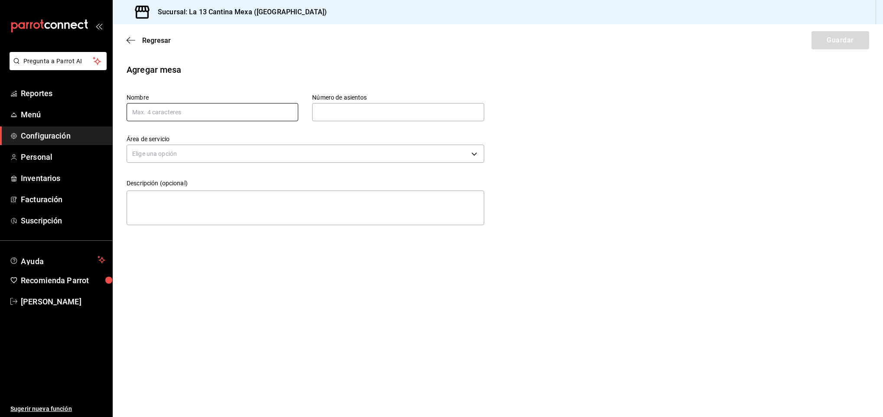
click at [237, 112] on input "text" at bounding box center [213, 112] width 172 height 18
type input "90"
click at [349, 107] on input "text" at bounding box center [398, 112] width 172 height 17
type input "4"
click at [320, 153] on body "Pregunta a Parrot AI Reportes Menú Configuración Personal Inventarios Facturaci…" at bounding box center [441, 208] width 883 height 417
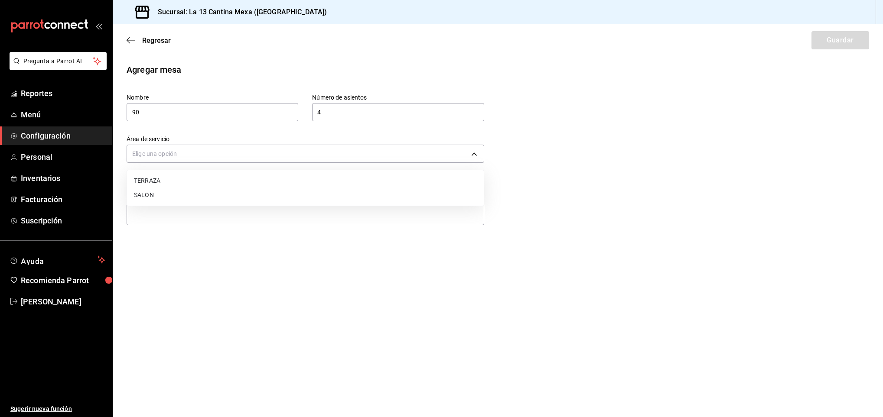
click at [264, 190] on li "SALON" at bounding box center [305, 195] width 357 height 14
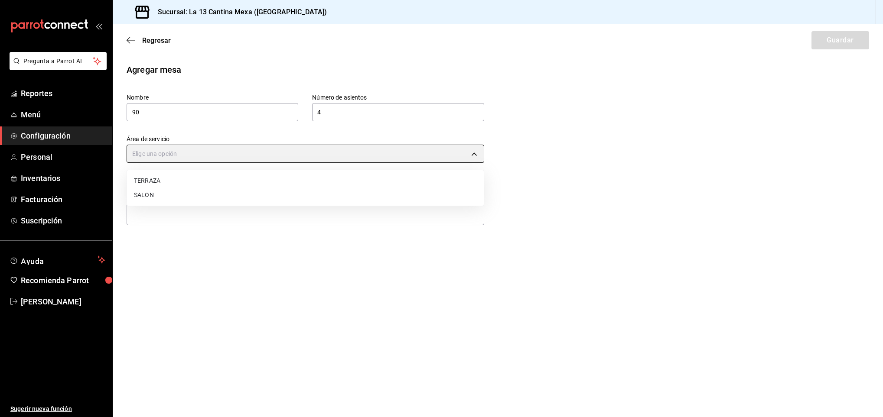
type input "ea4ca104-2731-4a9f-91dd-b3cac7303dee"
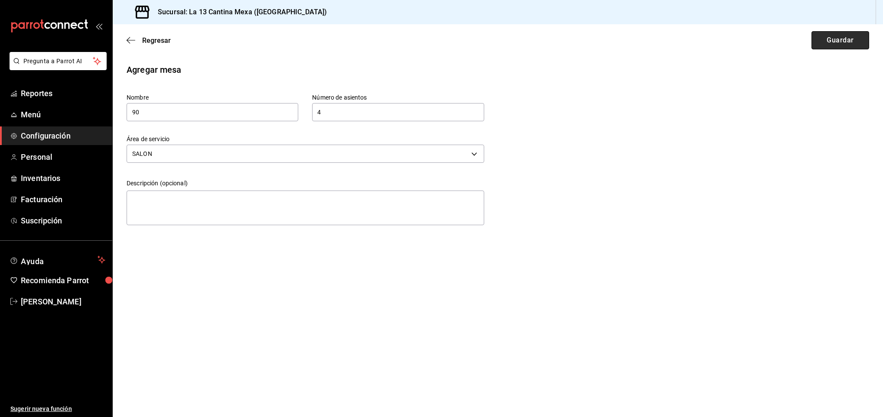
click at [836, 35] on button "Guardar" at bounding box center [840, 40] width 58 height 18
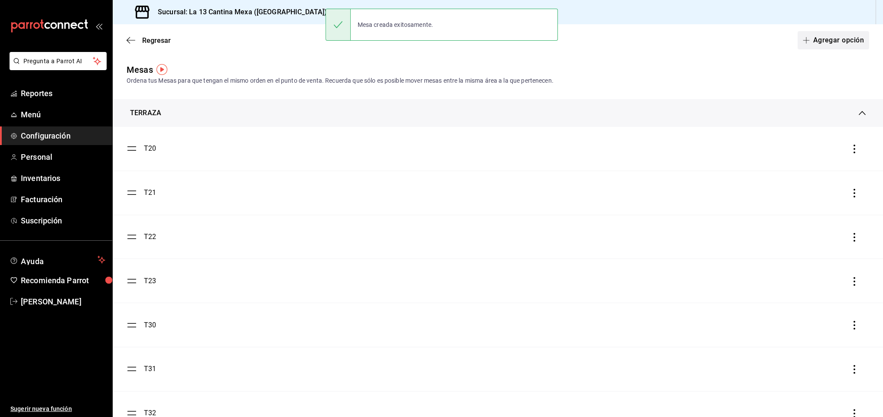
click at [833, 39] on button "Agregar opción" at bounding box center [833, 40] width 72 height 18
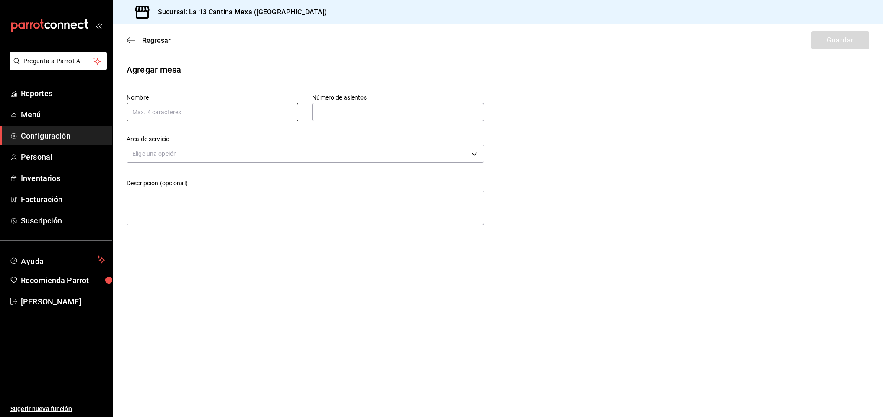
click at [210, 118] on input "text" at bounding box center [213, 112] width 172 height 18
click at [206, 113] on input "text" at bounding box center [213, 112] width 172 height 18
type input "91"
click at [347, 112] on input "text" at bounding box center [398, 112] width 172 height 17
type input "4"
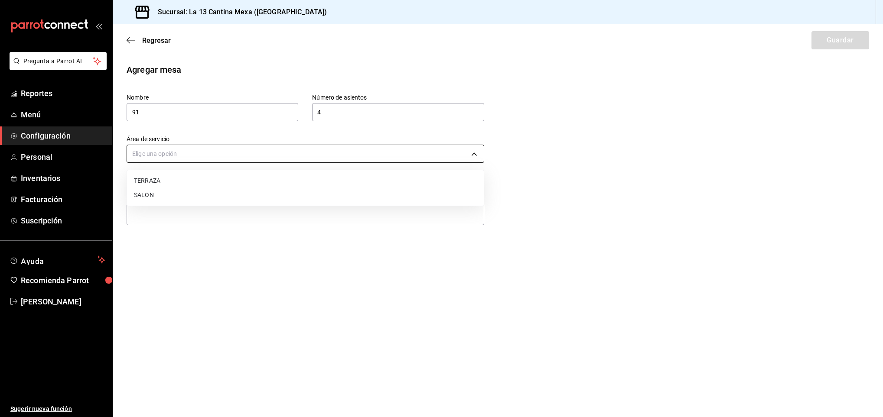
click at [367, 151] on body "Pregunta a Parrot AI Reportes Menú Configuración Personal Inventarios Facturaci…" at bounding box center [441, 208] width 883 height 417
click at [282, 197] on li "SALON" at bounding box center [305, 195] width 357 height 14
type input "ea4ca104-2731-4a9f-91dd-b3cac7303dee"
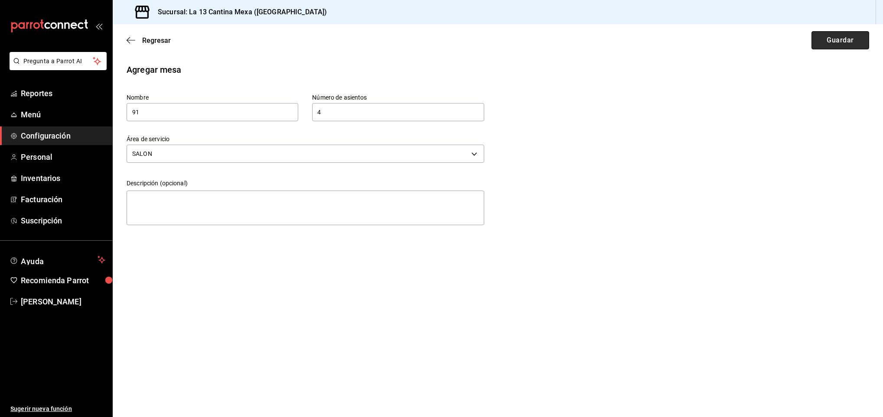
click at [847, 41] on button "Guardar" at bounding box center [840, 40] width 58 height 18
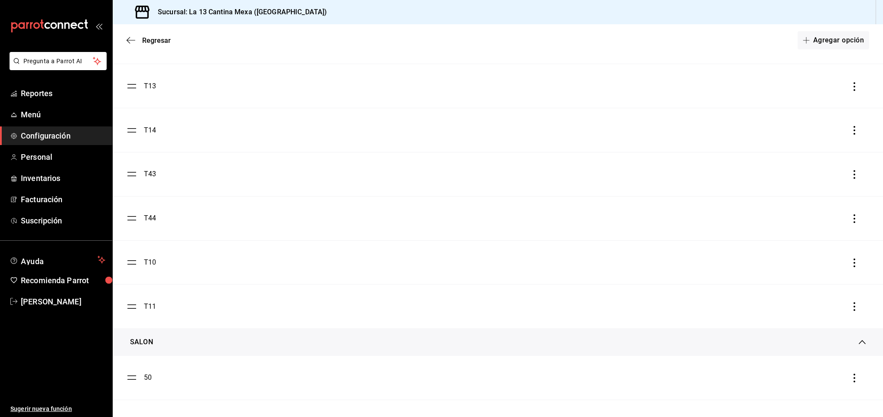
scroll to position [167, 0]
click at [800, 45] on button "Agregar opción" at bounding box center [833, 40] width 72 height 18
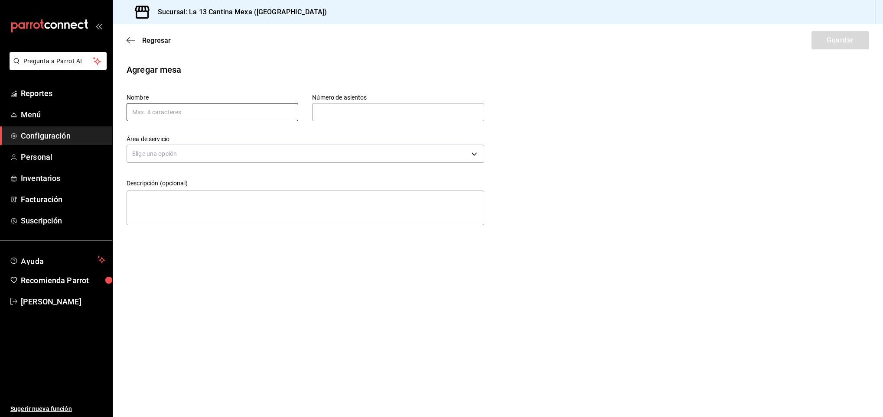
click at [255, 109] on input "text" at bounding box center [213, 112] width 172 height 18
type input "92"
click at [368, 108] on input "text" at bounding box center [398, 112] width 172 height 17
type input "4"
click at [388, 164] on div "Área de servicio Elige una opción" at bounding box center [306, 150] width 358 height 30
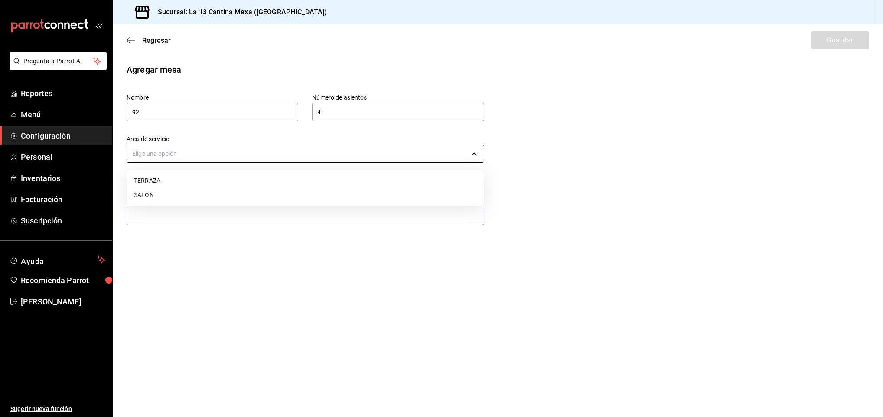
click at [384, 157] on body "Pregunta a Parrot AI Reportes Menú Configuración Personal Inventarios Facturaci…" at bounding box center [441, 208] width 883 height 417
click at [368, 153] on div at bounding box center [441, 208] width 883 height 417
click at [368, 153] on body "Pregunta a Parrot AI Reportes Menú Configuración Personal Inventarios Facturaci…" at bounding box center [441, 208] width 883 height 417
click at [297, 195] on li "SALON" at bounding box center [305, 195] width 357 height 14
type input "ea4ca104-2731-4a9f-91dd-b3cac7303dee"
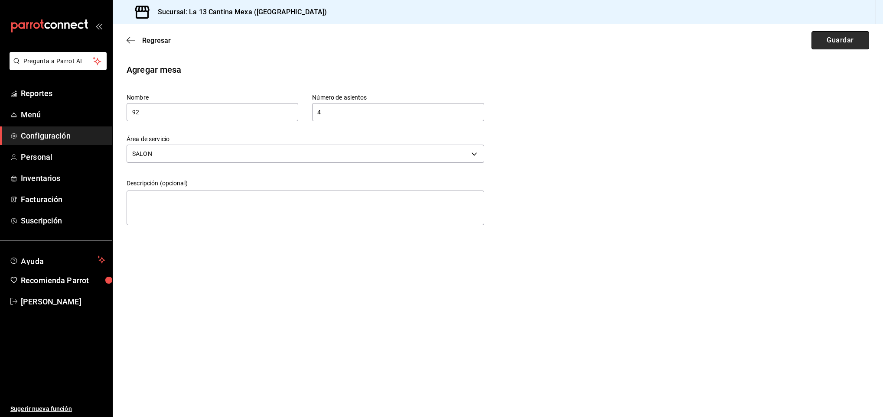
click at [821, 47] on button "Guardar" at bounding box center [840, 40] width 58 height 18
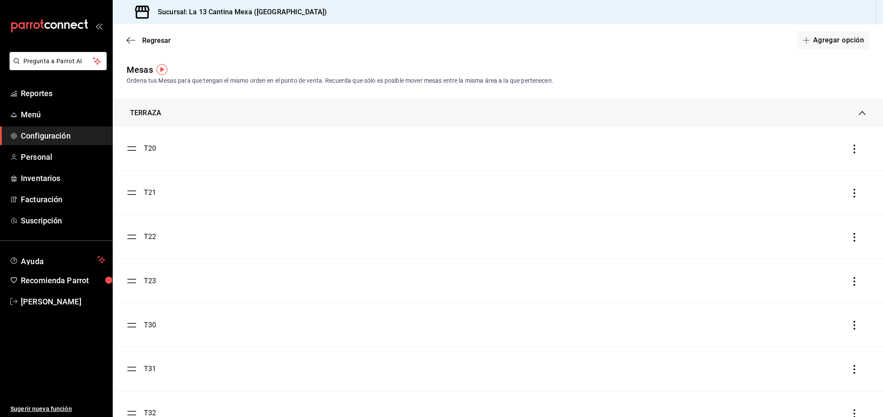
click at [160, 67] on img "button" at bounding box center [161, 69] width 11 height 11
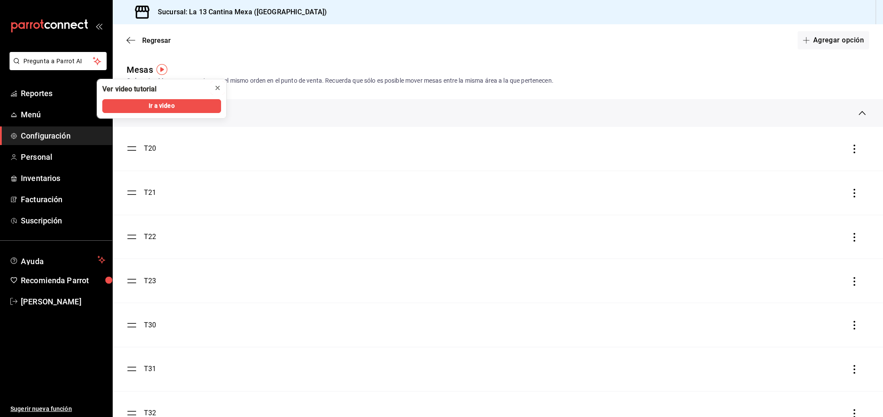
click at [215, 90] on icon "close" at bounding box center [217, 88] width 7 height 7
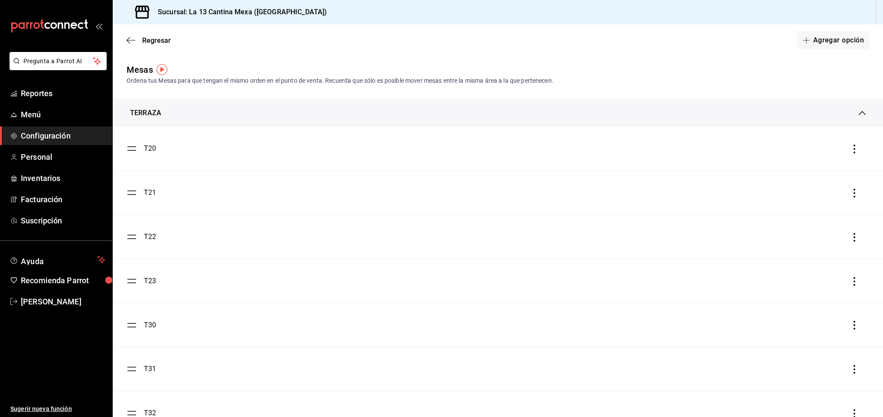
click at [433, 112] on div "TERRAZA" at bounding box center [494, 113] width 729 height 10
click at [807, 114] on div "TERRAZA" at bounding box center [494, 109] width 729 height 10
click at [807, 114] on div "TERRAZA" at bounding box center [494, 113] width 729 height 10
click at [840, 125] on div "SALON" at bounding box center [498, 134] width 770 height 28
click at [40, 132] on span "Configuración" at bounding box center [63, 136] width 85 height 12
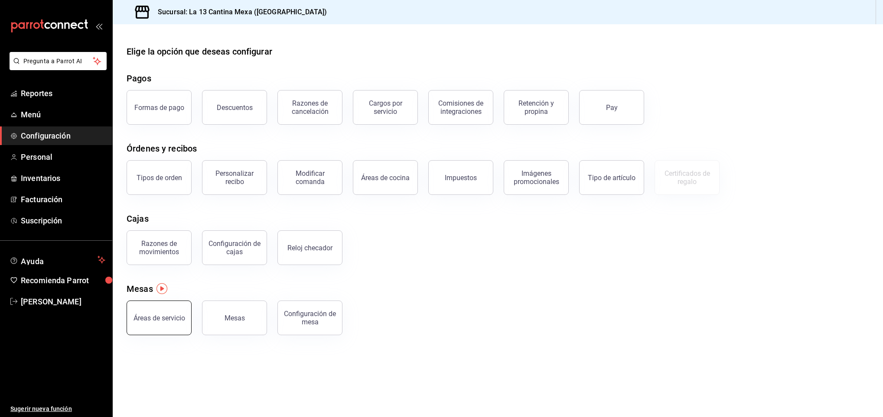
click at [160, 322] on div "Áreas de servicio" at bounding box center [159, 318] width 52 height 8
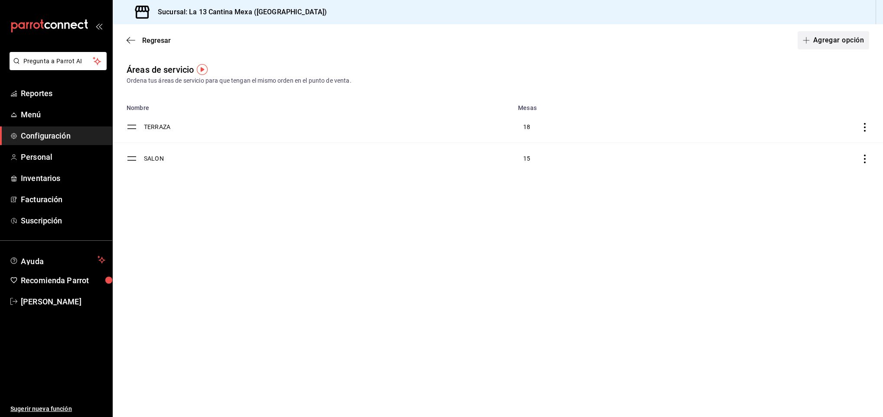
click at [815, 35] on button "Agregar opción" at bounding box center [833, 40] width 72 height 18
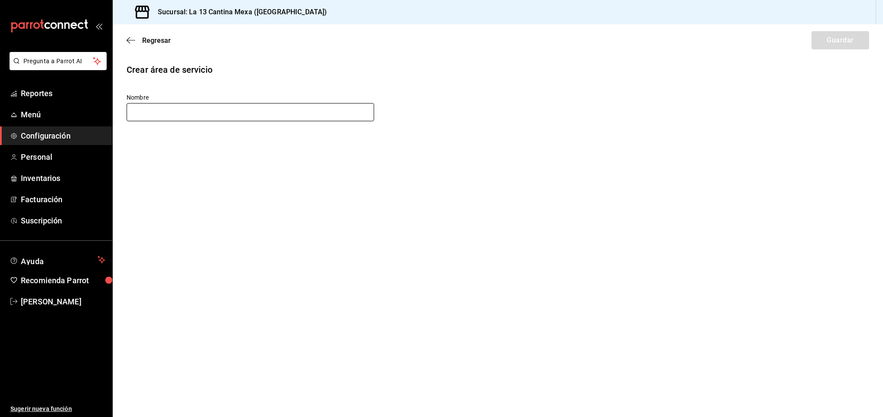
click at [335, 107] on input "text" at bounding box center [250, 112] width 247 height 18
type input "b"
type input "BALCÓN"
click at [833, 36] on button "Guardar" at bounding box center [840, 40] width 58 height 18
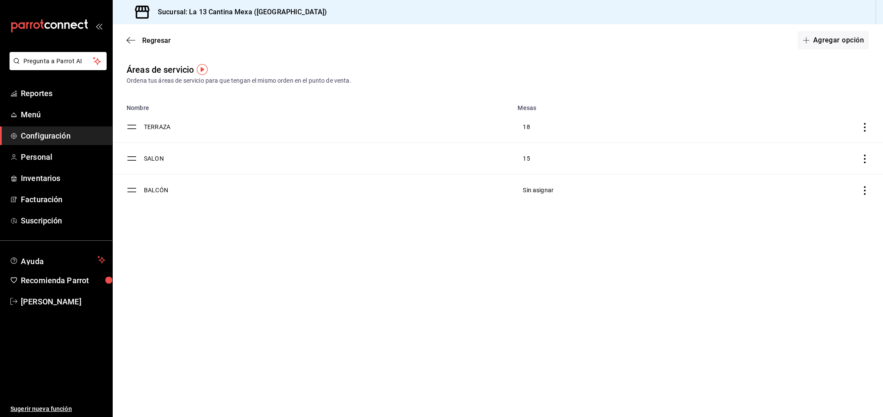
click at [48, 139] on span "Configuración" at bounding box center [63, 136] width 85 height 12
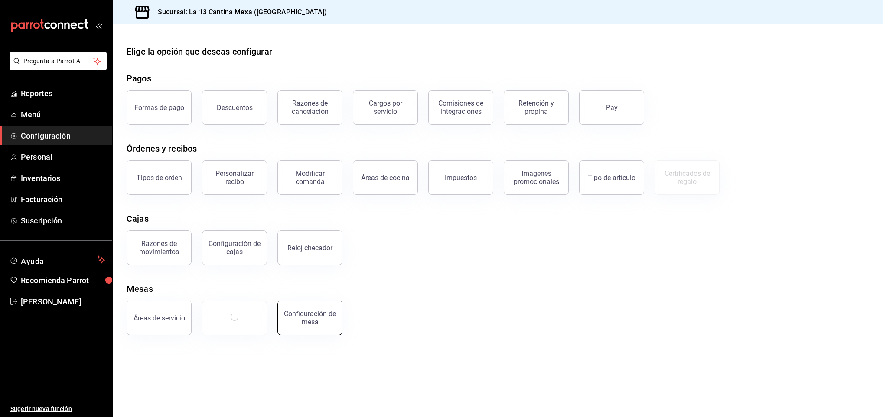
click at [325, 319] on div "Configuración de mesa" at bounding box center [310, 318] width 54 height 16
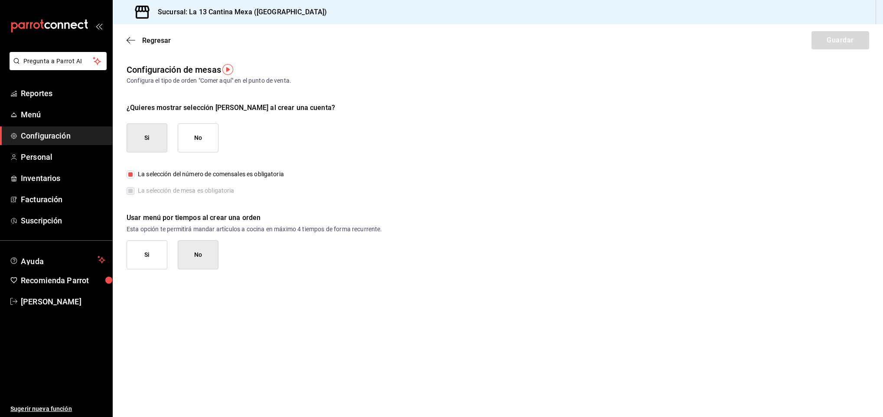
click at [49, 140] on span "Configuración" at bounding box center [63, 136] width 85 height 12
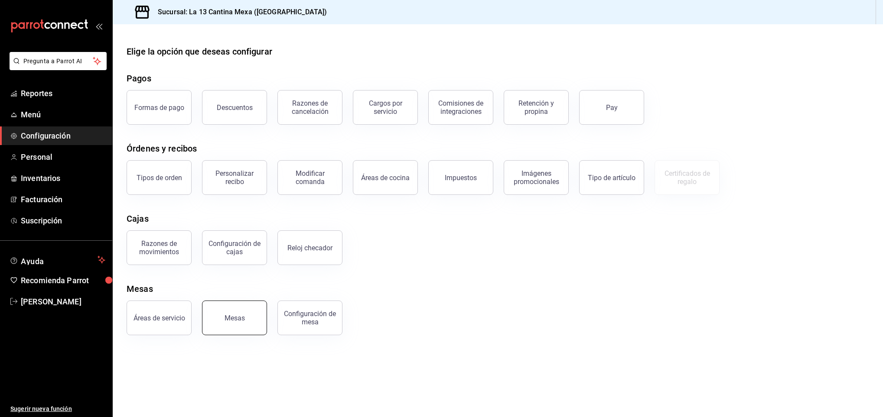
click at [235, 305] on button "Mesas" at bounding box center [234, 318] width 65 height 35
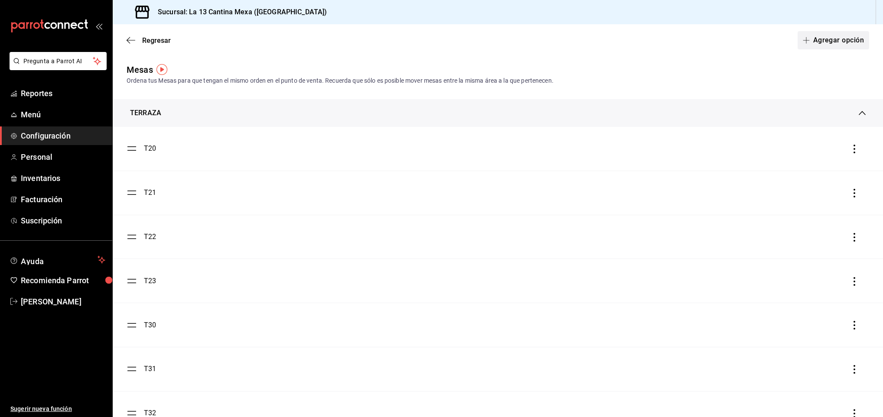
click at [843, 47] on button "Agregar opción" at bounding box center [833, 40] width 72 height 18
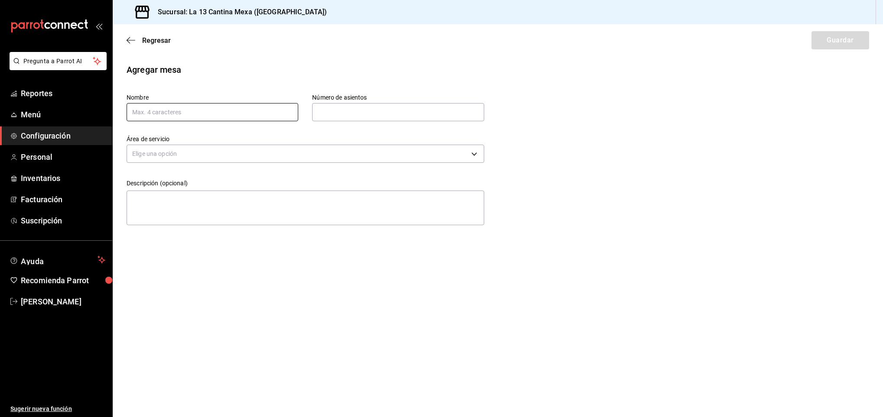
click at [199, 108] on input "text" at bounding box center [213, 112] width 172 height 18
type input "100"
click at [376, 116] on input "text" at bounding box center [398, 112] width 172 height 17
click at [326, 112] on input "text" at bounding box center [398, 112] width 172 height 17
click at [329, 119] on input "text" at bounding box center [398, 112] width 172 height 17
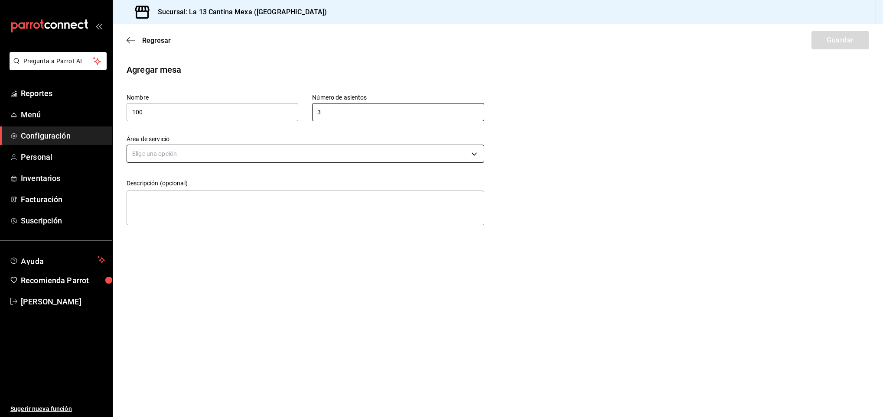
type input "3"
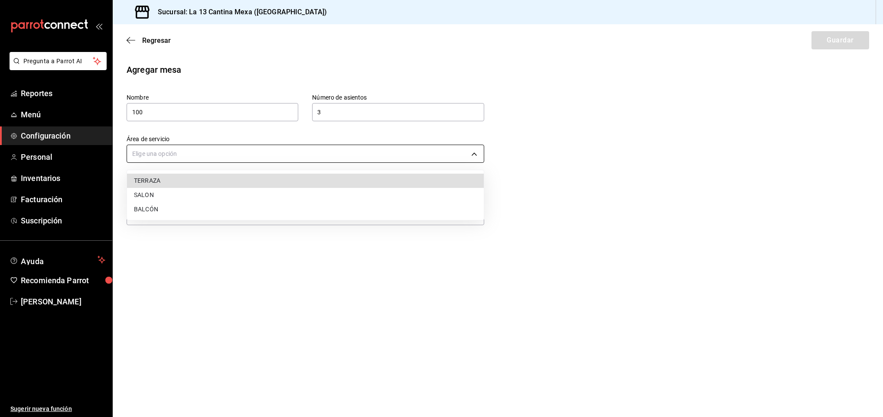
click at [256, 156] on body "Pregunta a Parrot AI Reportes Menú Configuración Personal Inventarios Facturaci…" at bounding box center [441, 208] width 883 height 417
click at [214, 209] on li "BALCÓN" at bounding box center [305, 209] width 357 height 14
type input "0111f37e-052b-47c9-9141-967ea19317be"
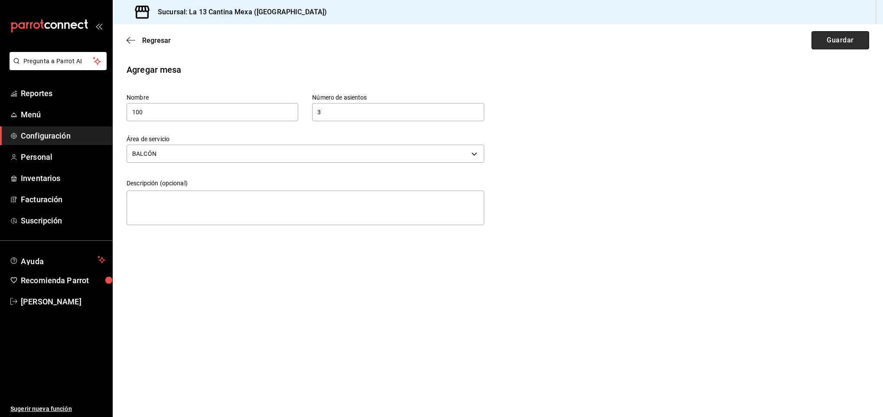
click at [836, 43] on button "Guardar" at bounding box center [840, 40] width 58 height 18
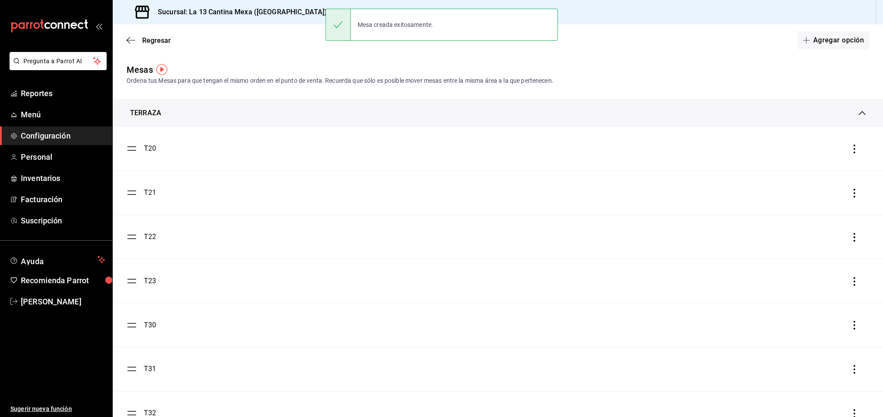
click at [836, 43] on button "Agregar opción" at bounding box center [833, 40] width 72 height 18
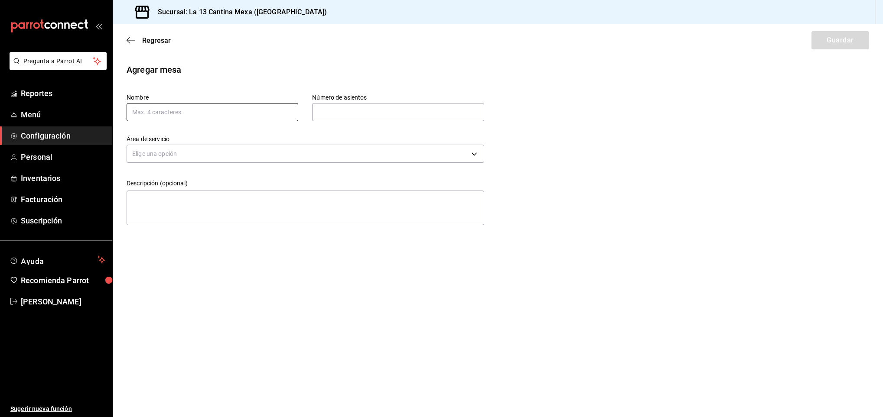
click at [212, 109] on input "text" at bounding box center [213, 112] width 172 height 18
type input "101"
click at [341, 111] on input "text" at bounding box center [398, 112] width 172 height 17
type input "3"
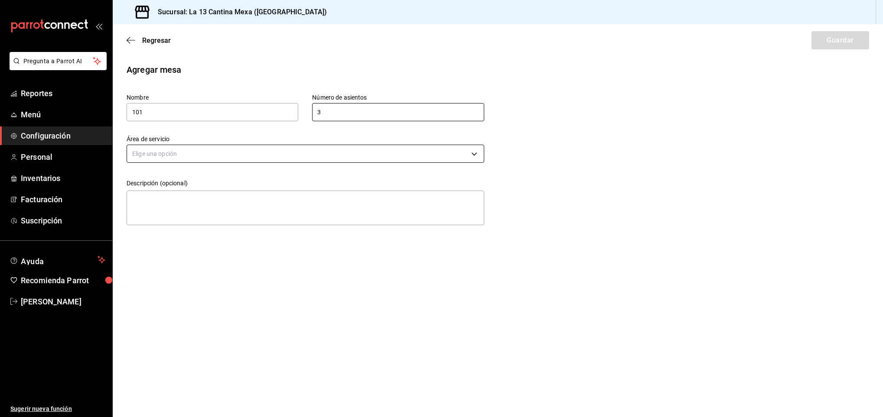
click at [338, 153] on body "Pregunta a Parrot AI Reportes Menú Configuración Personal Inventarios Facturaci…" at bounding box center [441, 208] width 883 height 417
click at [194, 211] on li "BALCÓN" at bounding box center [305, 209] width 357 height 14
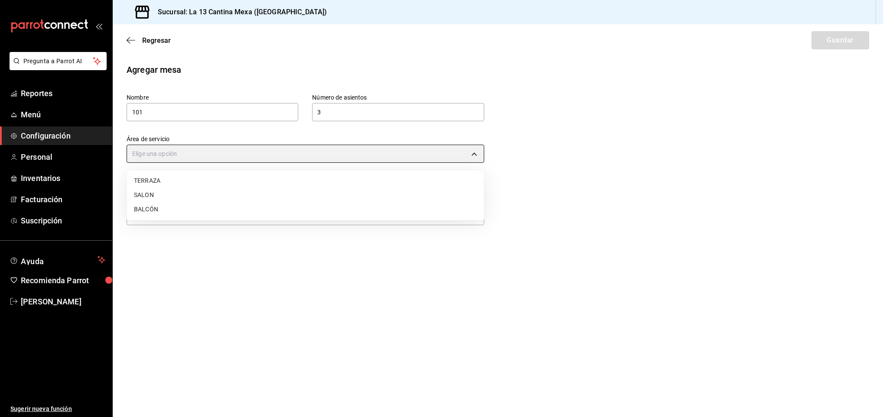
type input "0111f37e-052b-47c9-9141-967ea19317be"
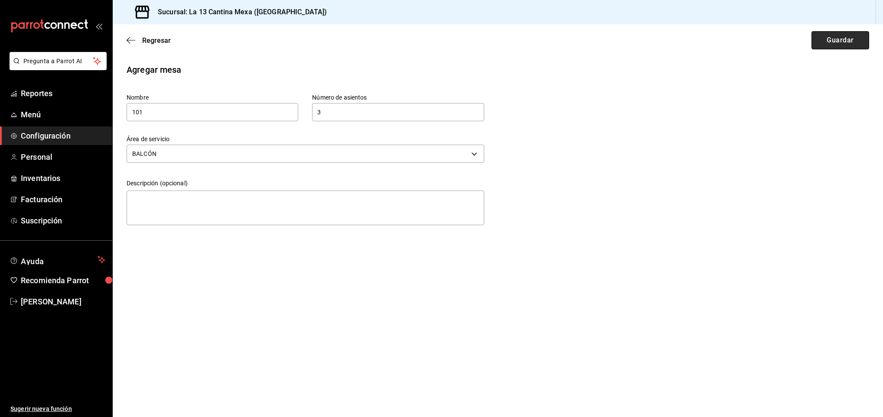
click at [829, 43] on button "Guardar" at bounding box center [840, 40] width 58 height 18
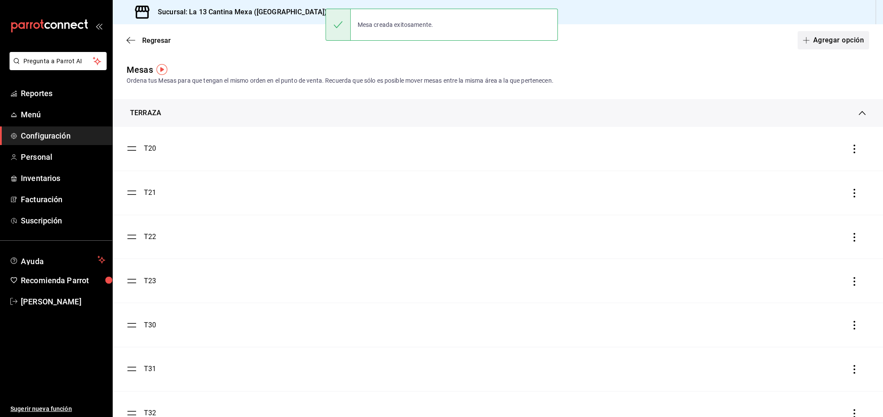
click at [831, 44] on button "Agregar opción" at bounding box center [833, 40] width 72 height 18
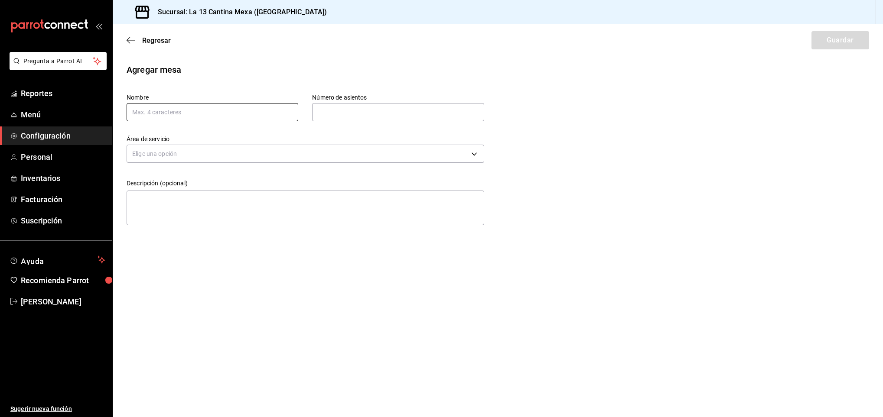
click at [193, 114] on input "text" at bounding box center [213, 112] width 172 height 18
type input "102"
click at [368, 120] on input "text" at bounding box center [398, 112] width 172 height 17
type input "3"
click at [371, 156] on body "Pregunta a Parrot AI Reportes Menú Configuración Personal Inventarios Facturaci…" at bounding box center [441, 208] width 883 height 417
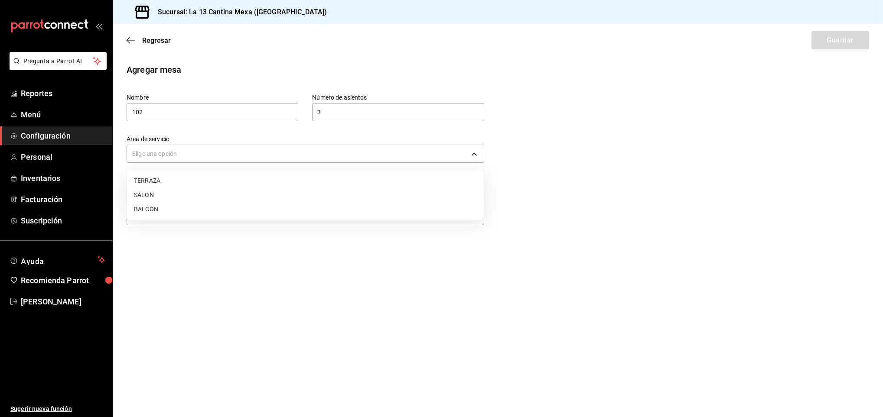
click at [190, 216] on li "BALCÓN" at bounding box center [305, 209] width 357 height 14
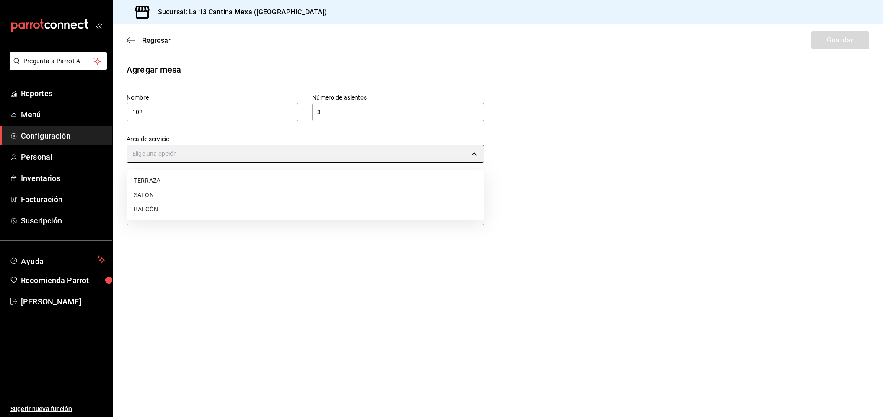
type input "0111f37e-052b-47c9-9141-967ea19317be"
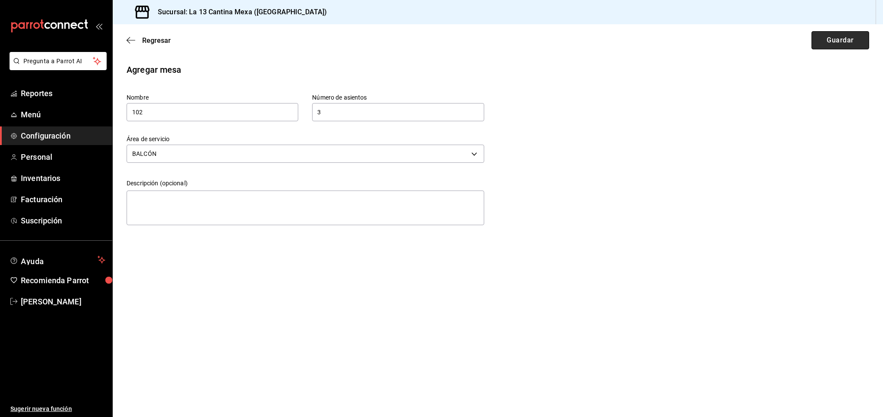
click at [821, 43] on button "Guardar" at bounding box center [840, 40] width 58 height 18
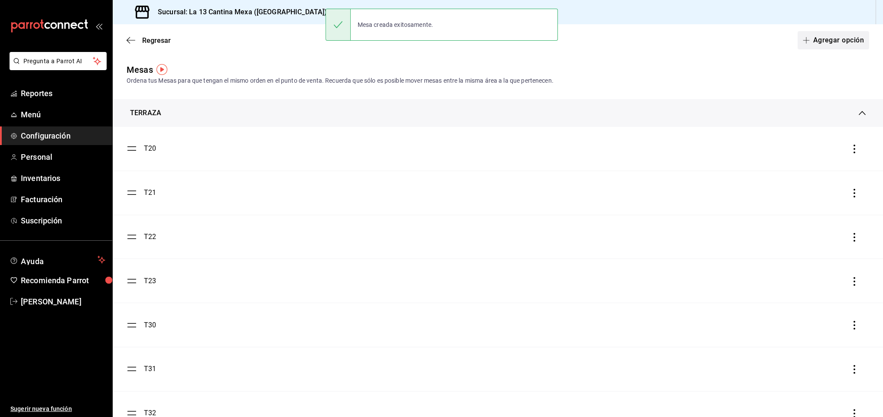
click at [820, 46] on button "Agregar opción" at bounding box center [833, 40] width 72 height 18
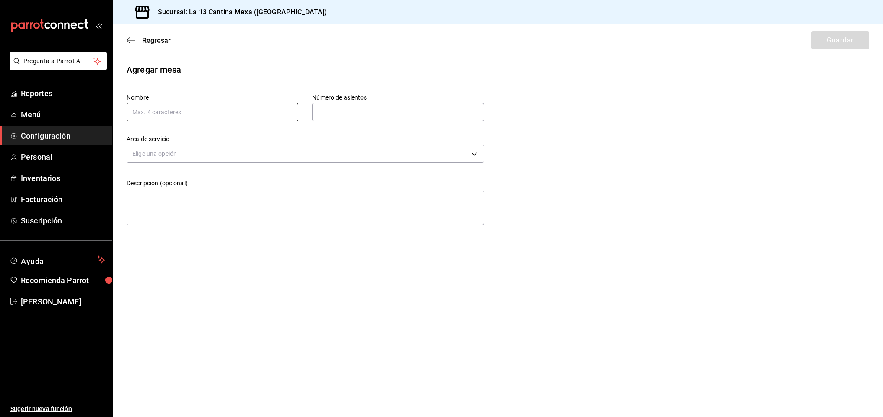
click at [244, 117] on input "text" at bounding box center [213, 112] width 172 height 18
type input "103"
click at [394, 116] on input "text" at bounding box center [398, 112] width 172 height 17
type input "3"
click at [366, 158] on body "Pregunta a Parrot AI Reportes Menú Configuración Personal Inventarios Facturaci…" at bounding box center [441, 208] width 883 height 417
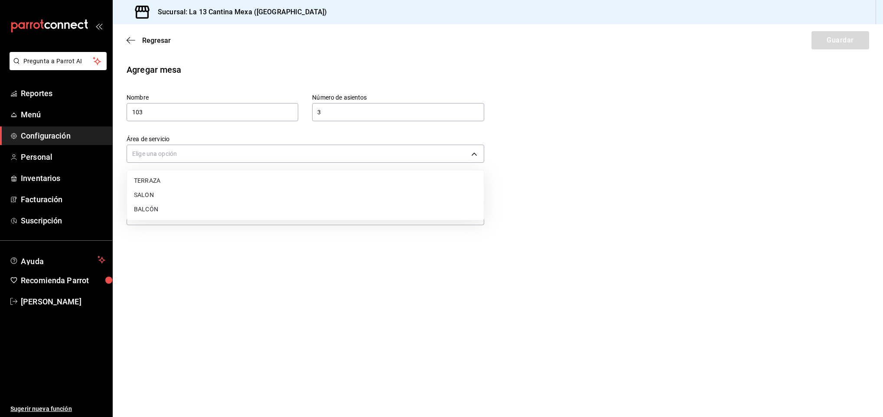
click at [247, 213] on li "BALCÓN" at bounding box center [305, 209] width 357 height 14
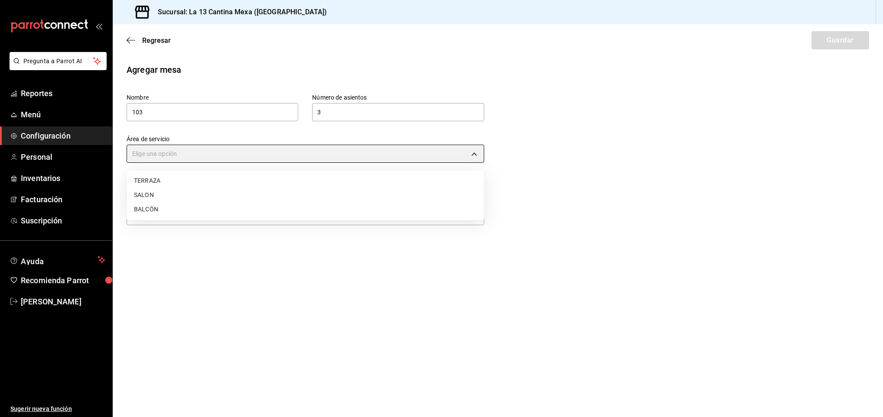
type input "0111f37e-052b-47c9-9141-967ea19317be"
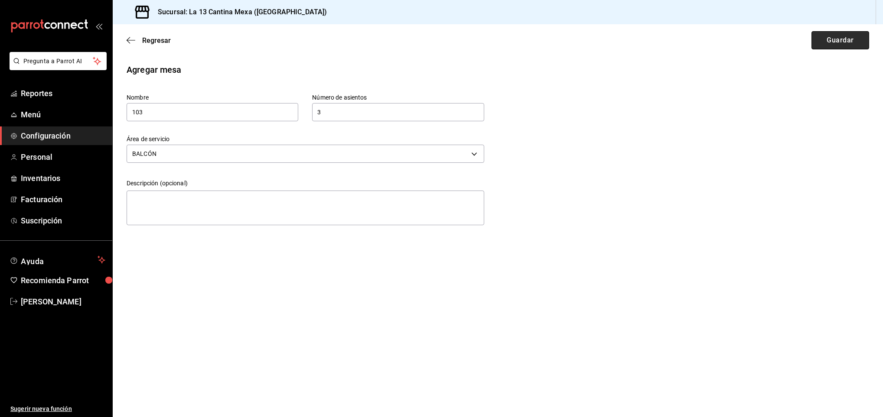
click at [835, 43] on button "Guardar" at bounding box center [840, 40] width 58 height 18
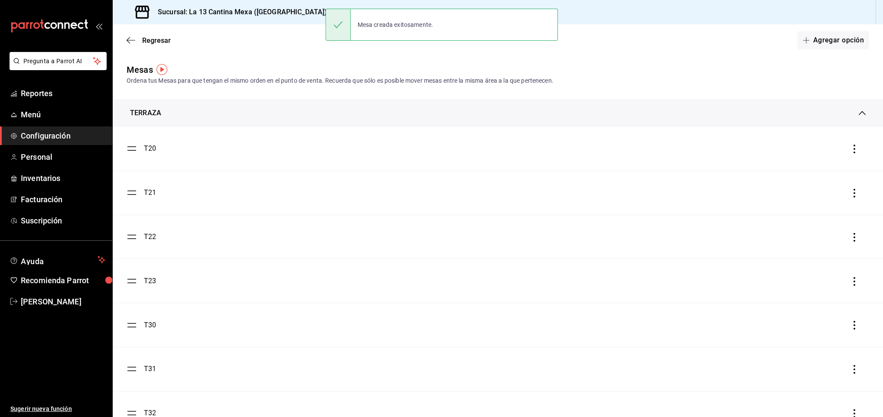
click at [804, 108] on div "TERRAZA" at bounding box center [494, 113] width 729 height 10
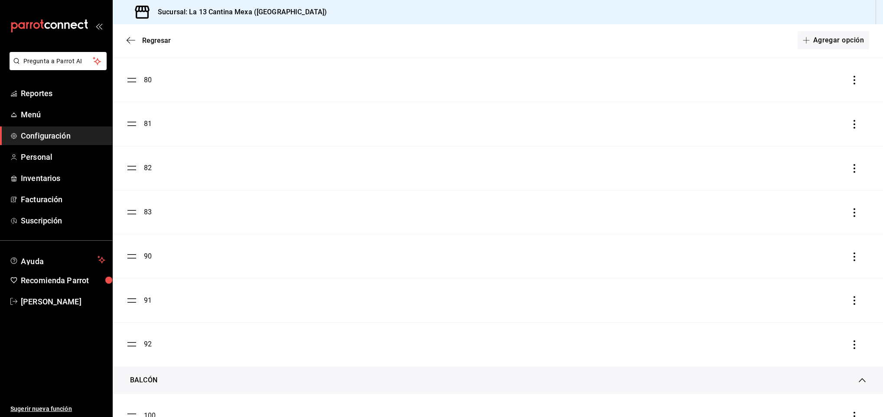
scroll to position [242, 0]
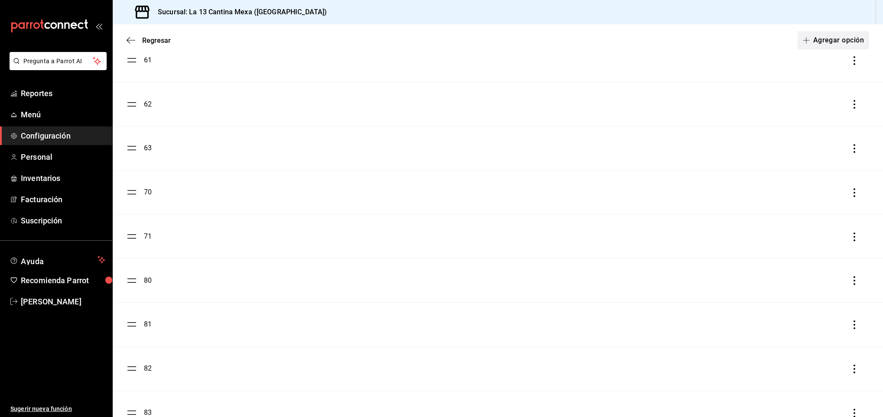
click at [805, 48] on button "Agregar opción" at bounding box center [833, 40] width 72 height 18
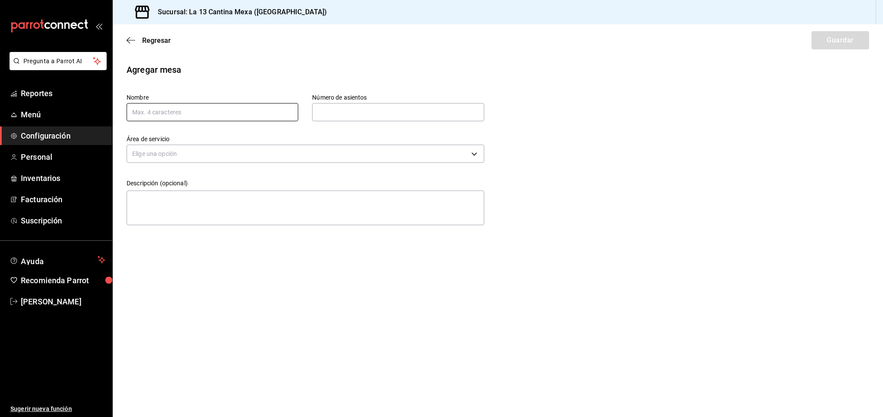
click at [194, 111] on input "text" at bounding box center [213, 112] width 172 height 18
type input "104"
click at [385, 113] on input "text" at bounding box center [398, 112] width 172 height 17
type input "3"
click at [234, 153] on body "Pregunta a Parrot AI Reportes Menú Configuración Personal Inventarios Facturaci…" at bounding box center [441, 208] width 883 height 417
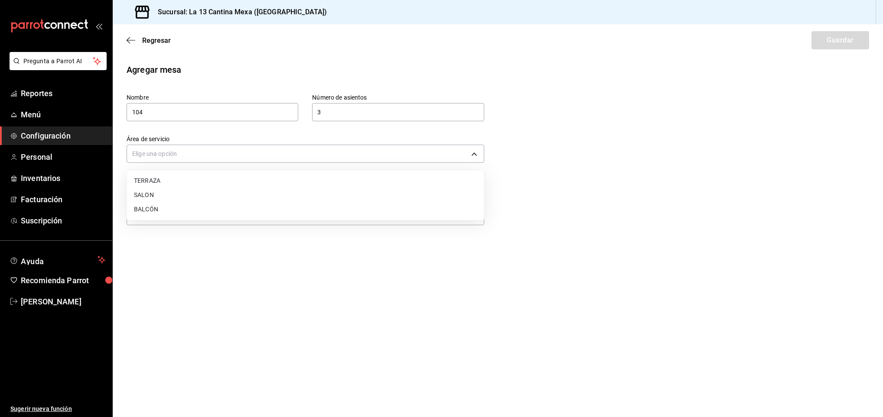
click at [145, 216] on li "BALCÓN" at bounding box center [305, 209] width 357 height 14
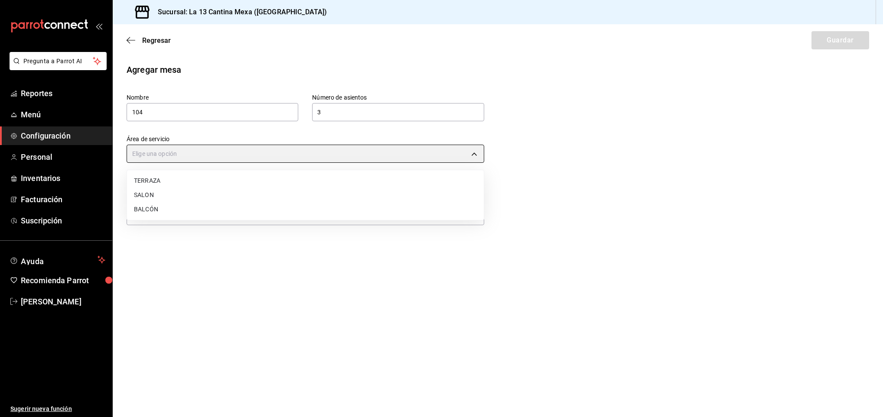
type input "0111f37e-052b-47c9-9141-967ea19317be"
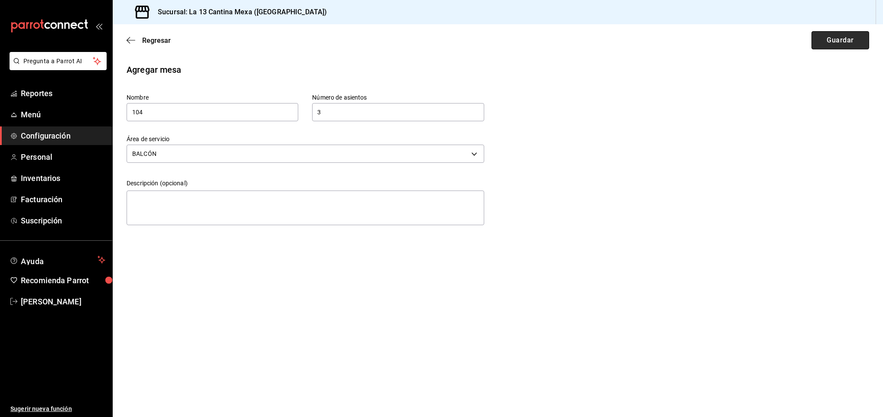
click at [848, 46] on button "Guardar" at bounding box center [840, 40] width 58 height 18
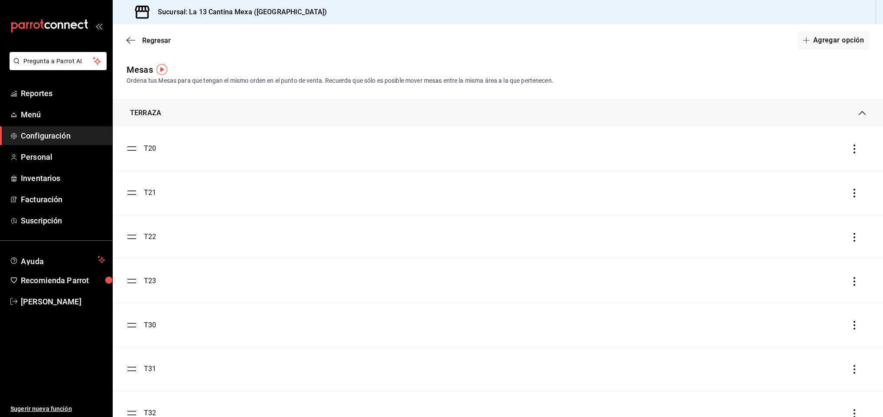
click at [206, 108] on div "TERRAZA" at bounding box center [494, 113] width 729 height 10
click at [550, 133] on div "SALON" at bounding box center [494, 134] width 729 height 10
click at [565, 156] on div "BALCÓN" at bounding box center [494, 155] width 729 height 10
